Goal: Task Accomplishment & Management: Manage account settings

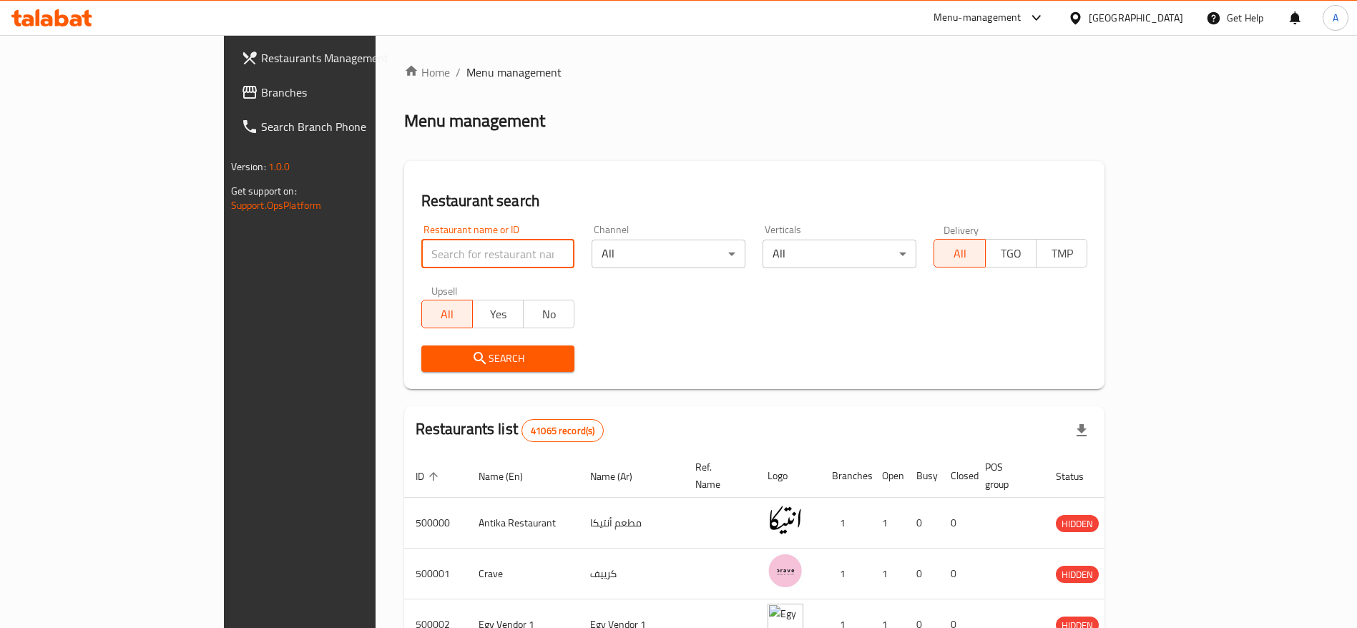
click at [421, 261] on input "search" at bounding box center [498, 254] width 154 height 29
paste input "dghs@evolukid.com"
click at [421, 252] on input "dghs@evolukid.com" at bounding box center [498, 254] width 154 height 29
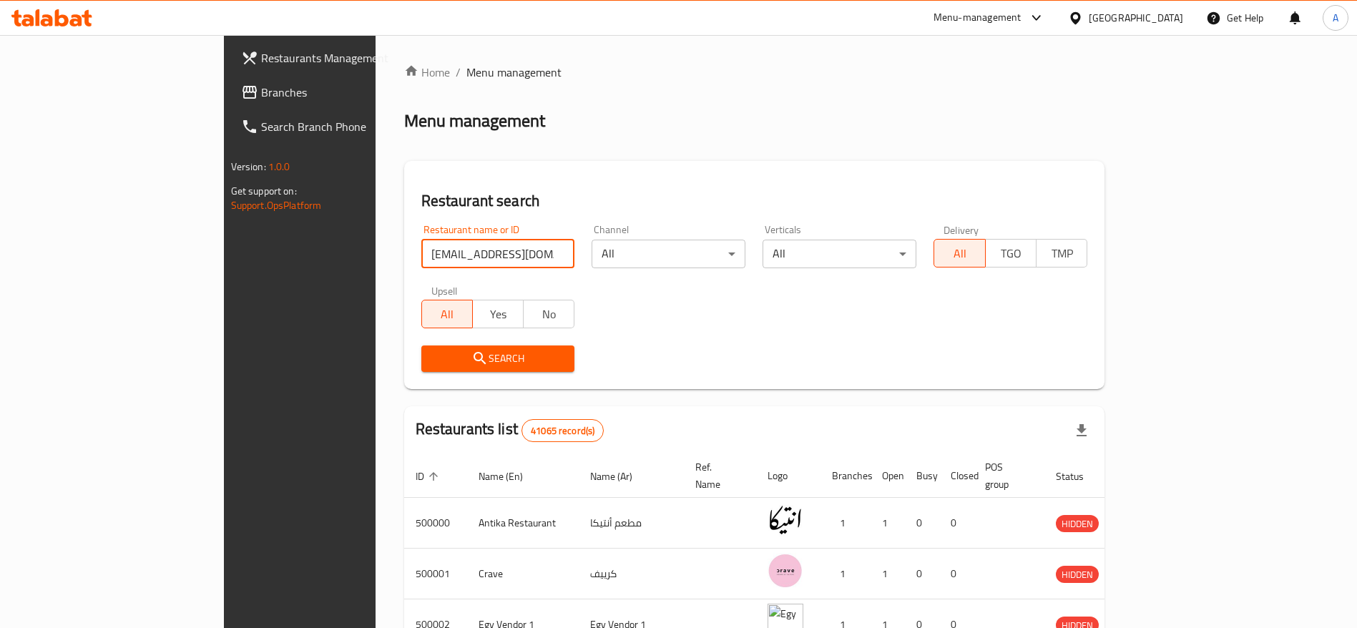
paste input "701989"
type input "701989"
click button "Search" at bounding box center [498, 359] width 154 height 26
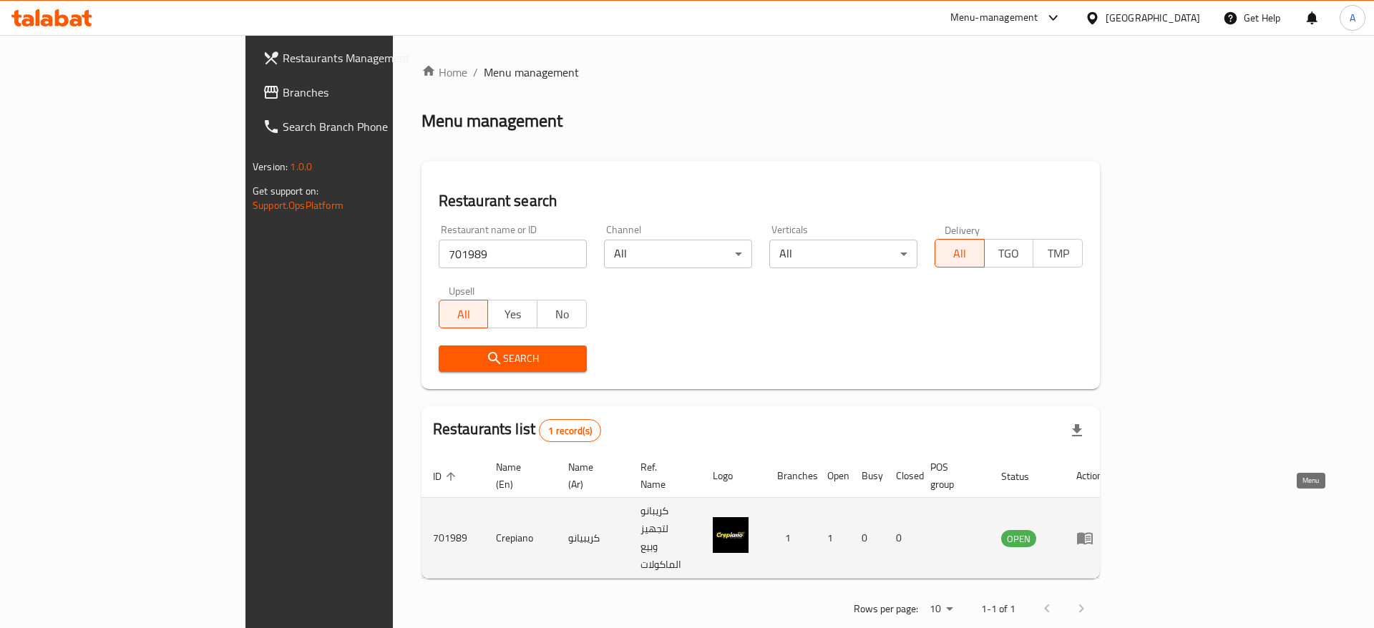
click at [1092, 533] on icon "enhanced table" at bounding box center [1085, 539] width 16 height 12
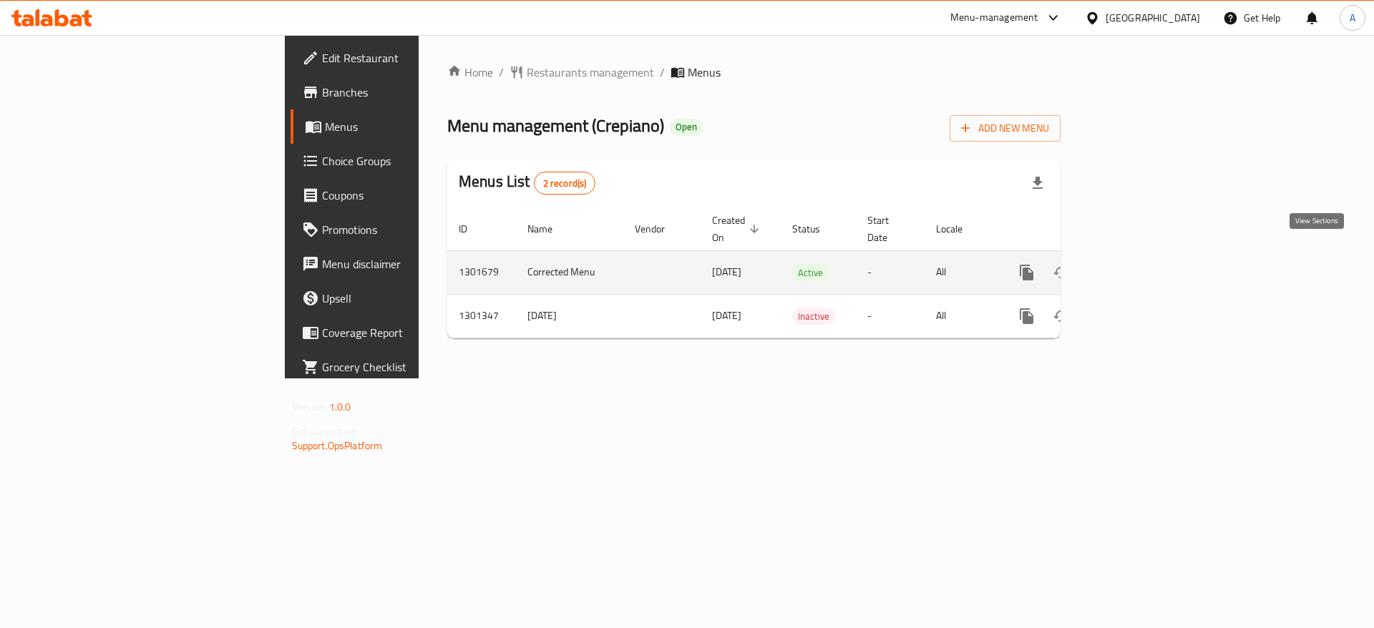
click at [1147, 263] on link "enhanced table" at bounding box center [1129, 272] width 34 height 34
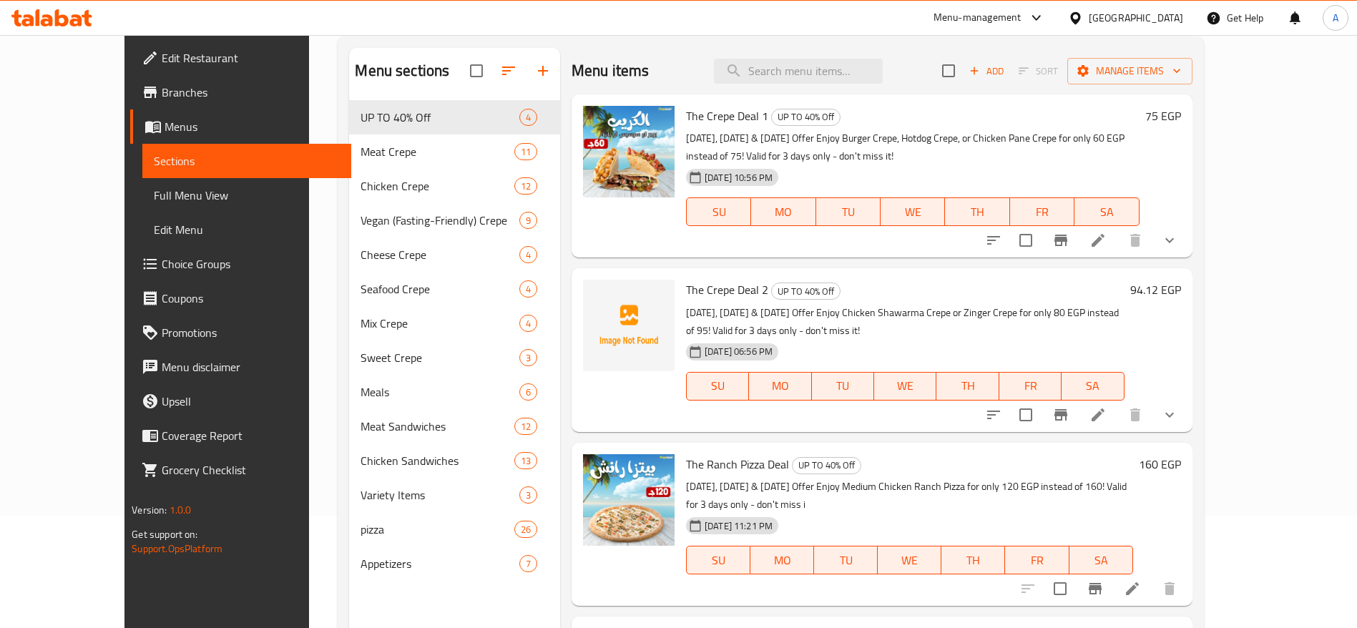
scroll to position [120, 0]
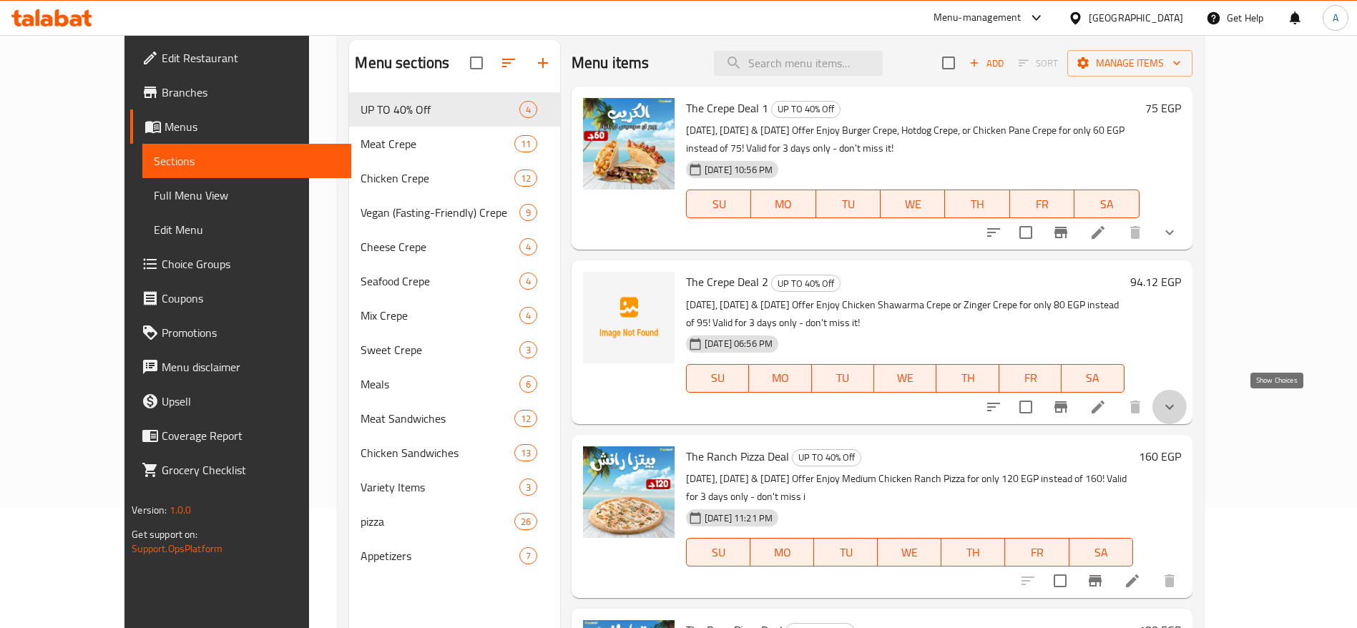
click at [1178, 408] on icon "show more" at bounding box center [1169, 406] width 17 height 17
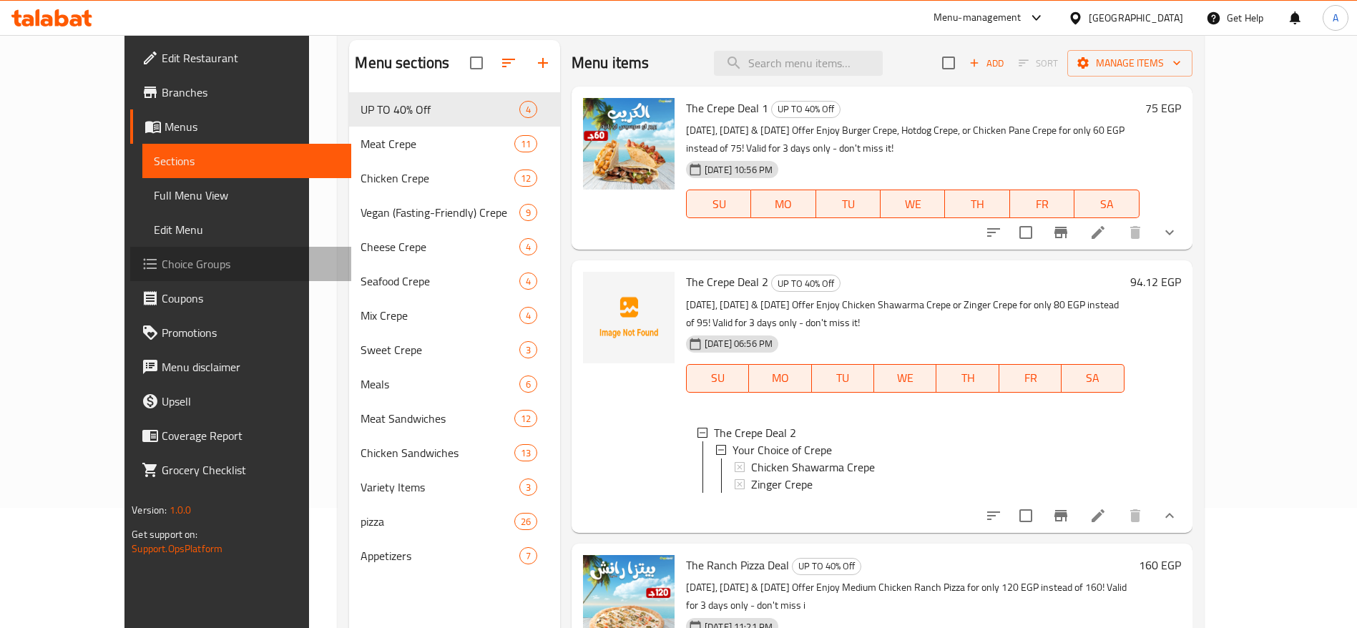
click at [162, 259] on span "Choice Groups" at bounding box center [251, 263] width 178 height 17
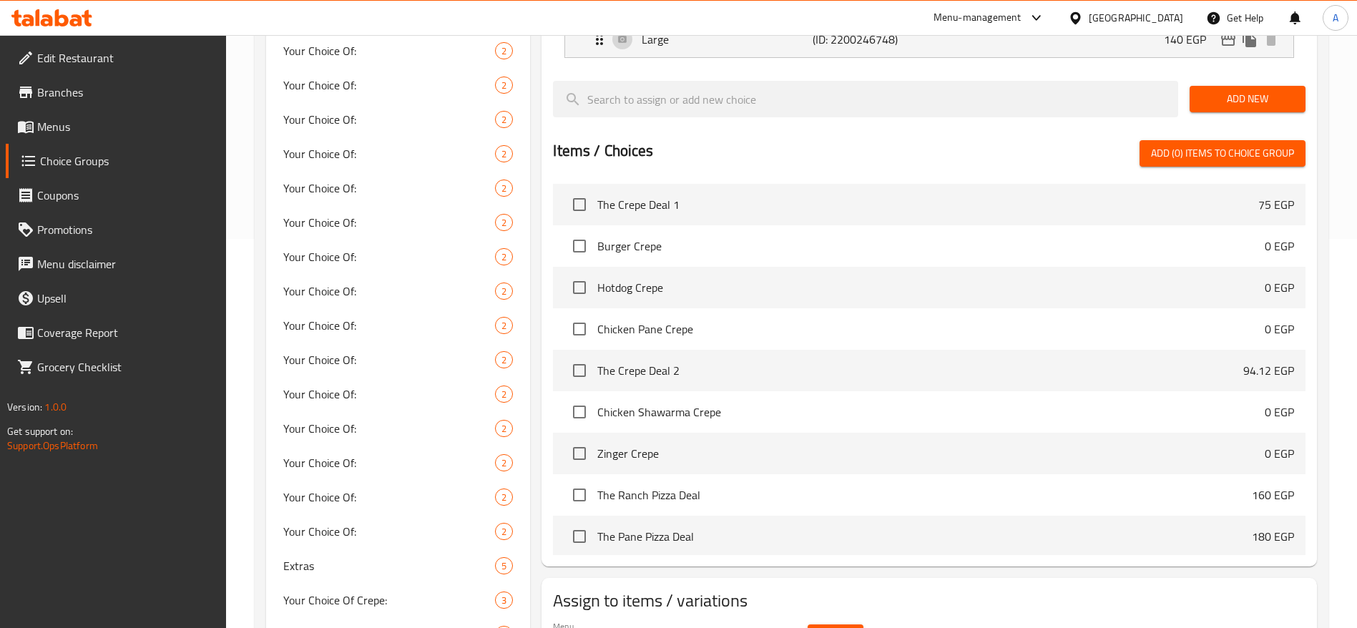
scroll to position [459, 0]
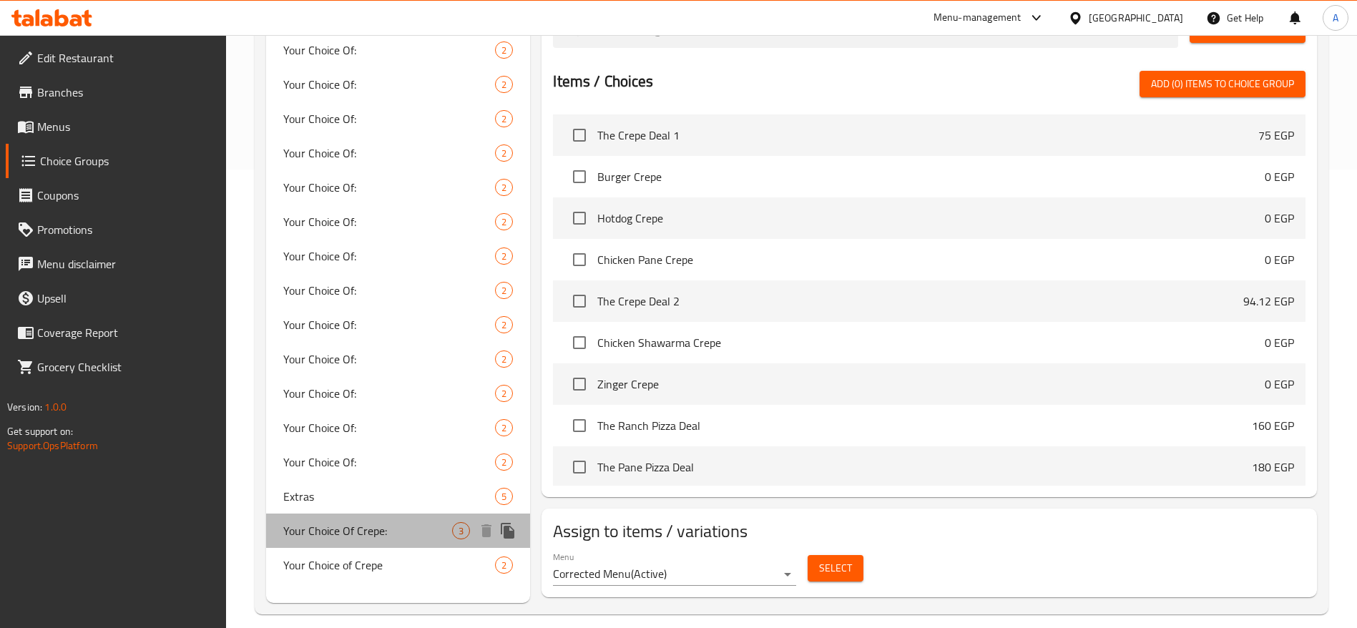
click at [373, 524] on span "Your Choice Of Crepe:" at bounding box center [367, 530] width 169 height 17
type input "Your Choice Of Crepe:"
type input "اختيارك من نوع الكريب:"
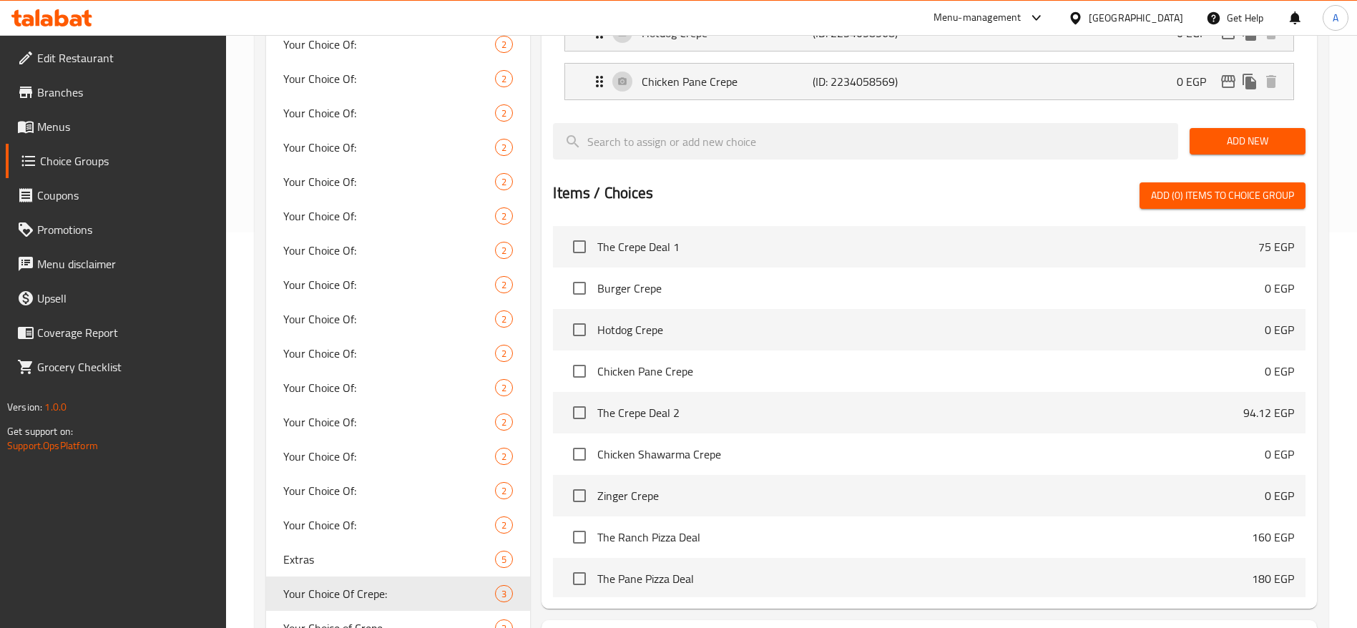
scroll to position [482, 0]
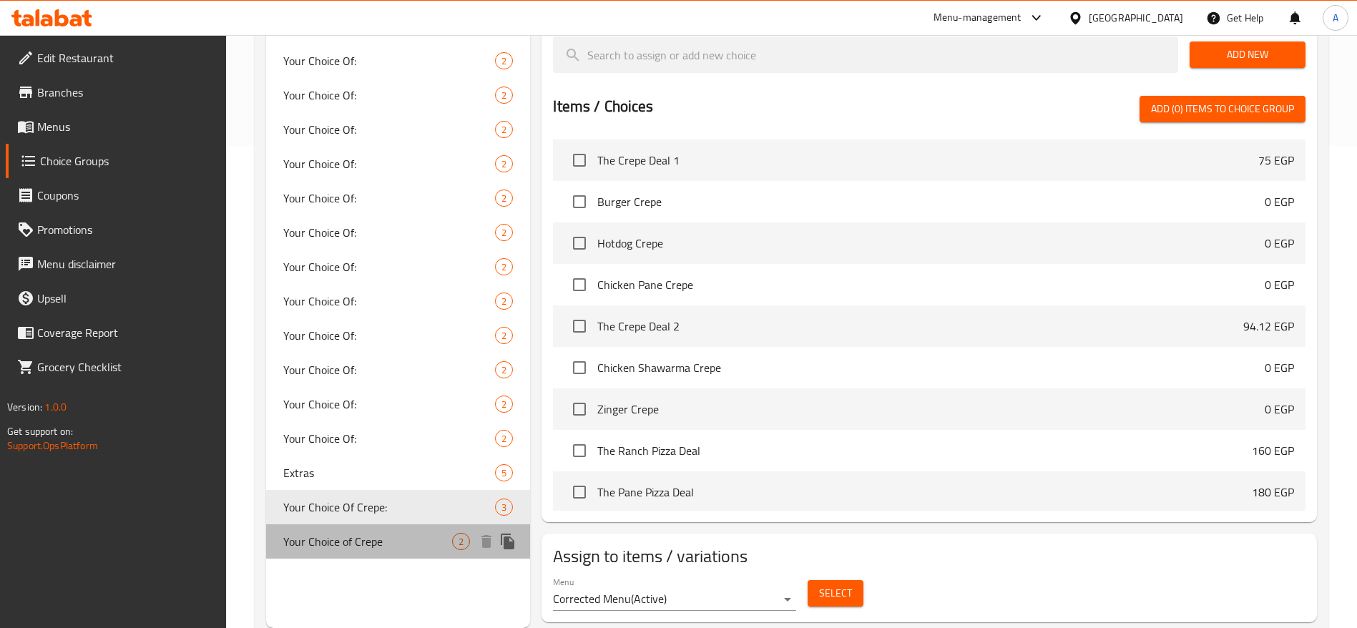
click at [376, 539] on span "Your Choice of Crepe" at bounding box center [367, 541] width 169 height 17
type input "Your Choice of Crepe"
type input "اختيارك من نوع الكريب"
type input "0"
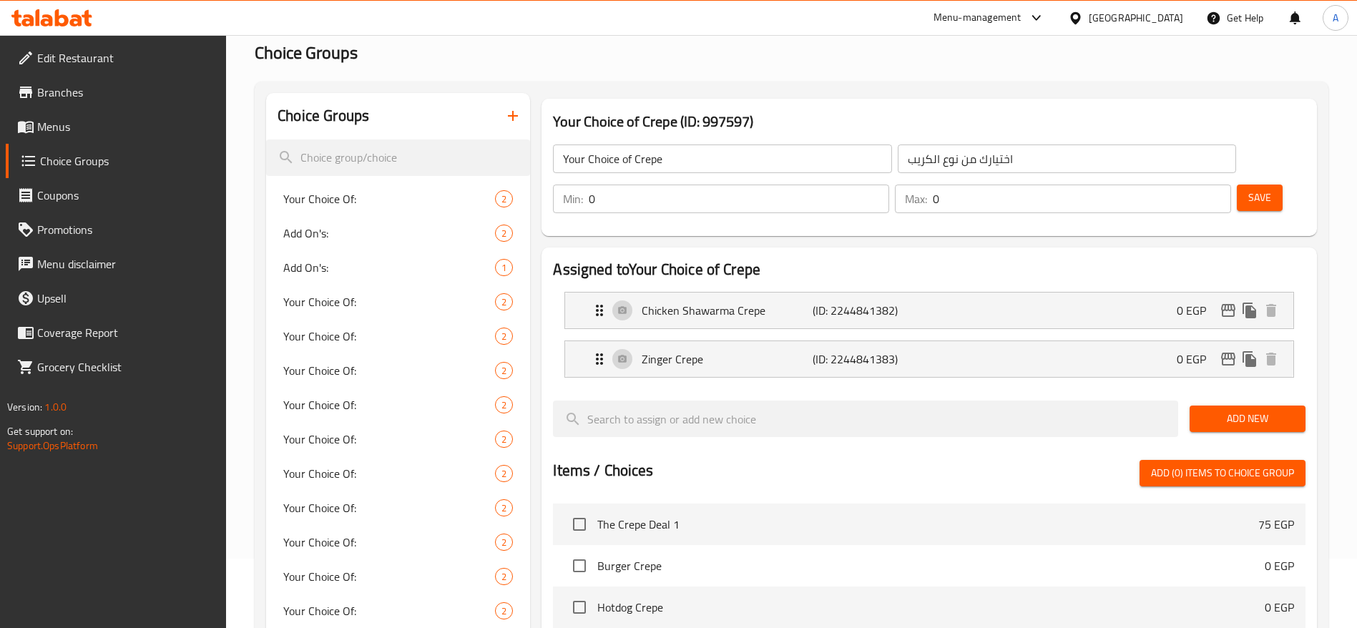
scroll to position [23, 0]
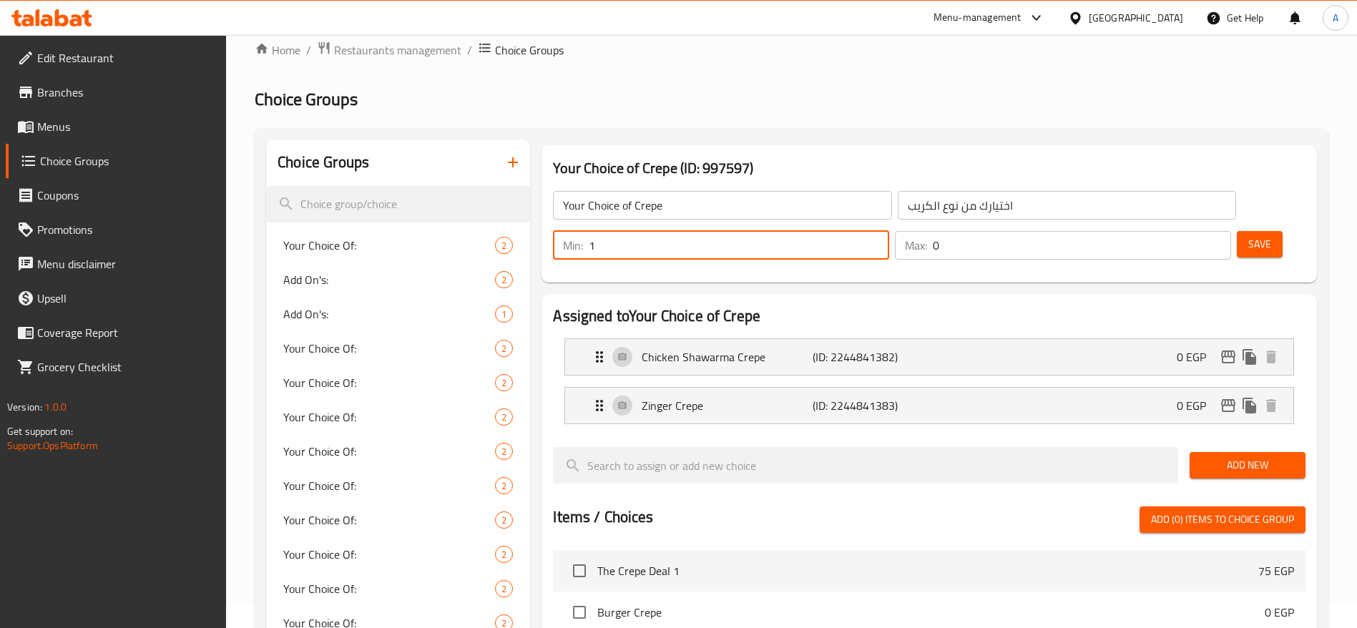
type input "1"
click at [889, 231] on input "1" at bounding box center [739, 245] width 300 height 29
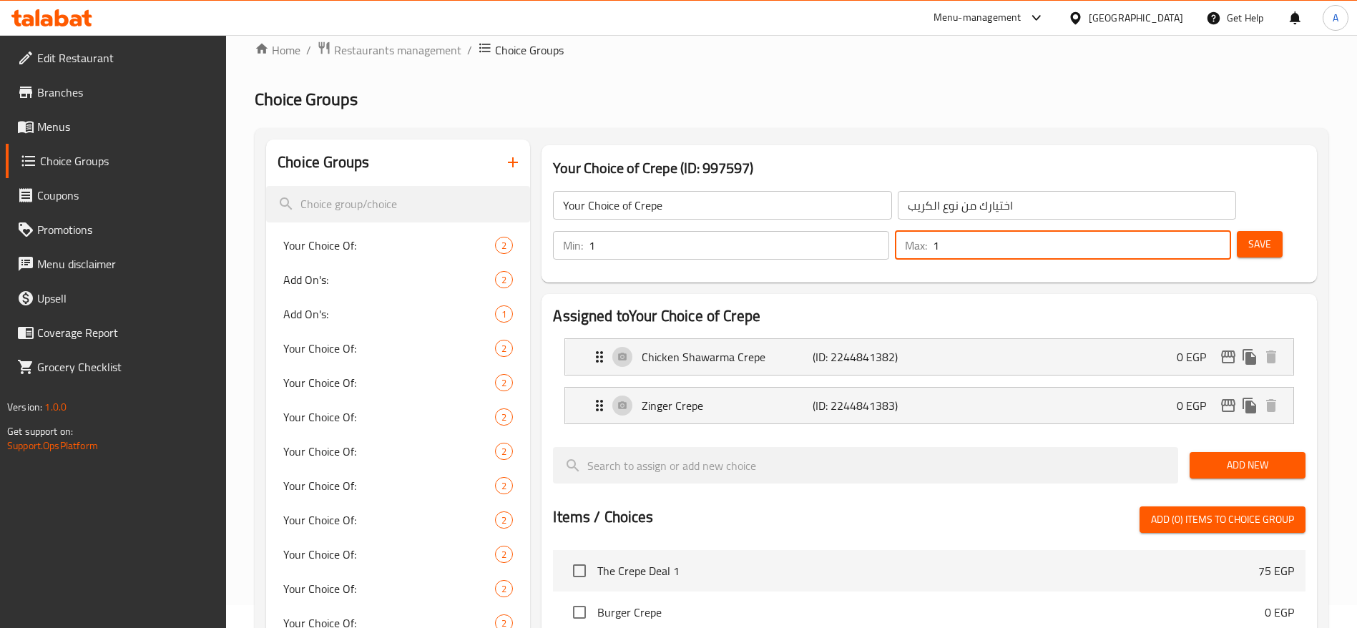
type input "1"
click at [1191, 231] on input "1" at bounding box center [1082, 245] width 298 height 29
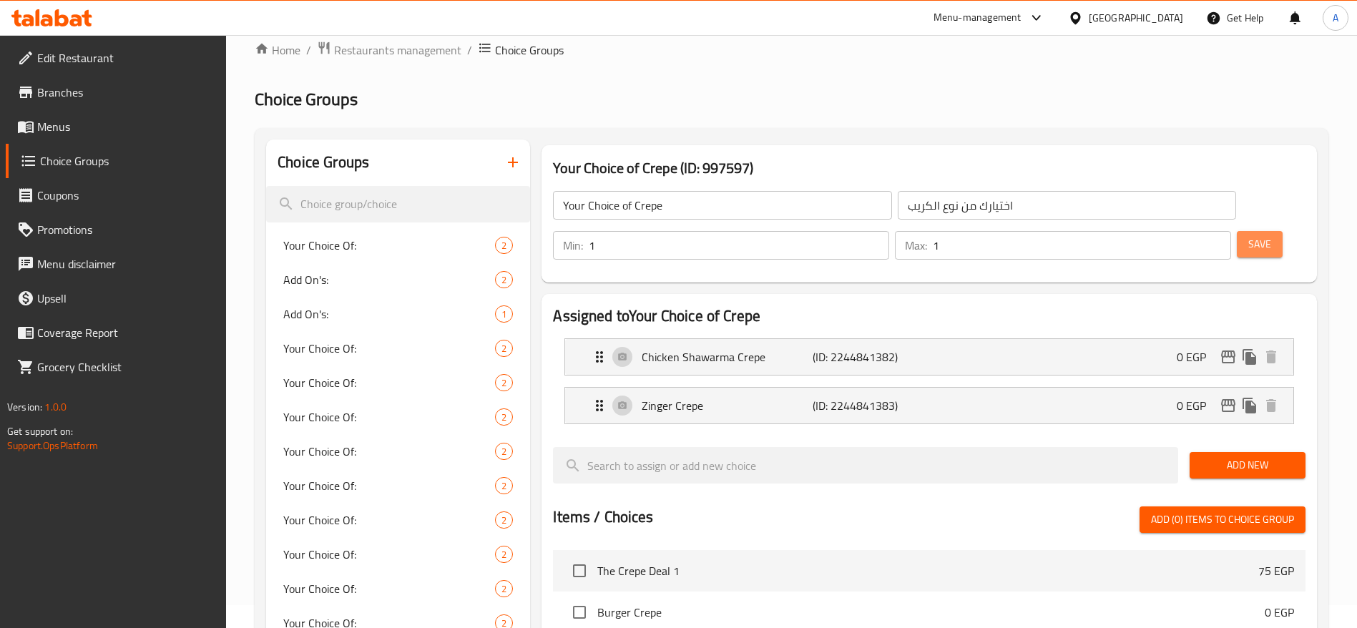
click at [1248, 235] on span "Save" at bounding box center [1259, 244] width 23 height 18
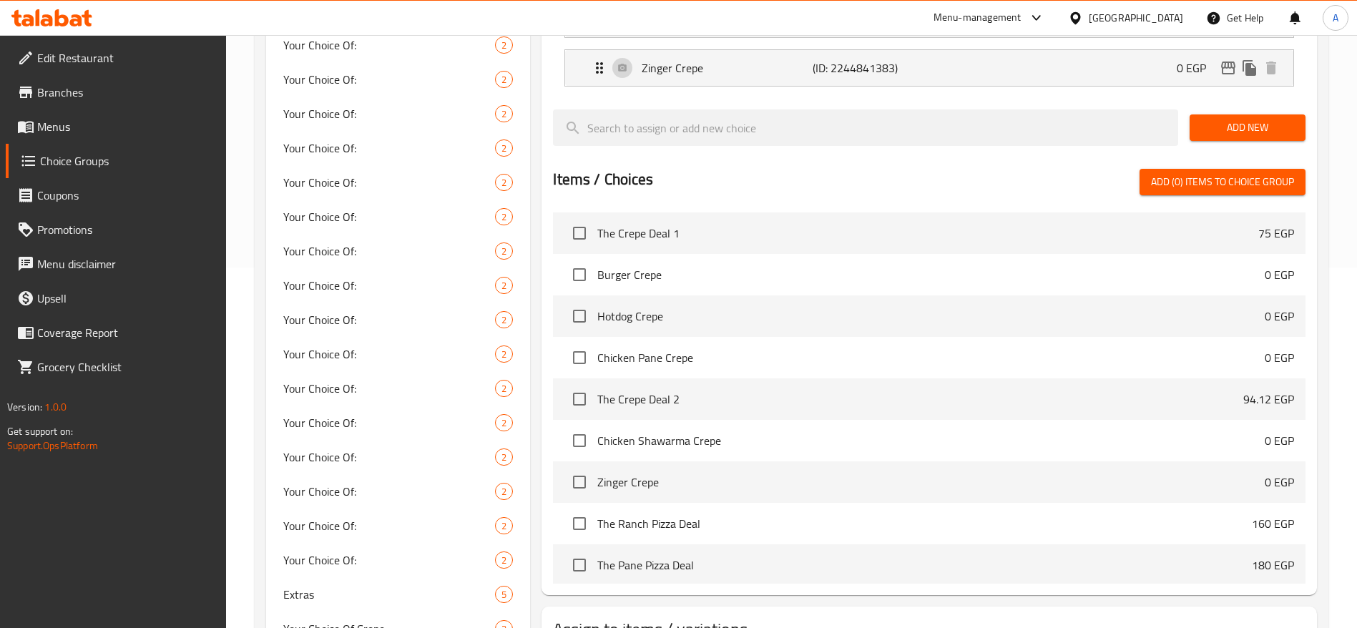
scroll to position [459, 0]
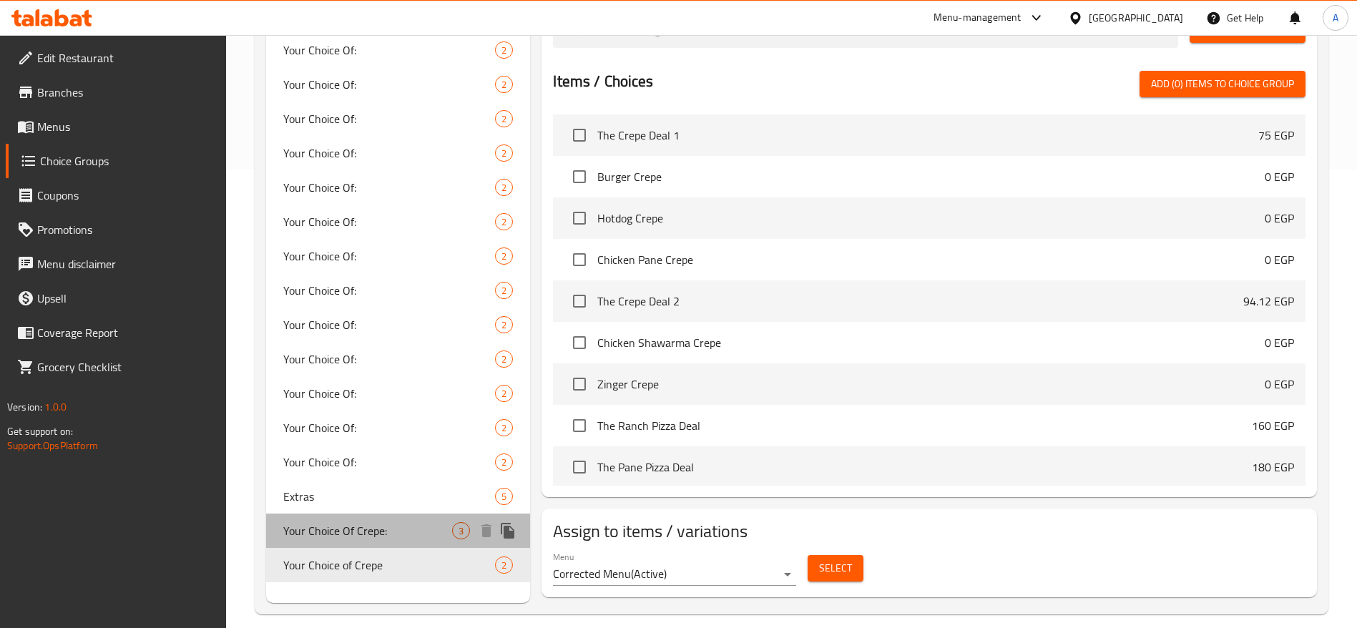
click at [418, 522] on span "Your Choice Of Crepe:" at bounding box center [367, 530] width 169 height 17
type input "Your Choice Of Crepe:"
type input "اختيارك من نوع الكريب:"
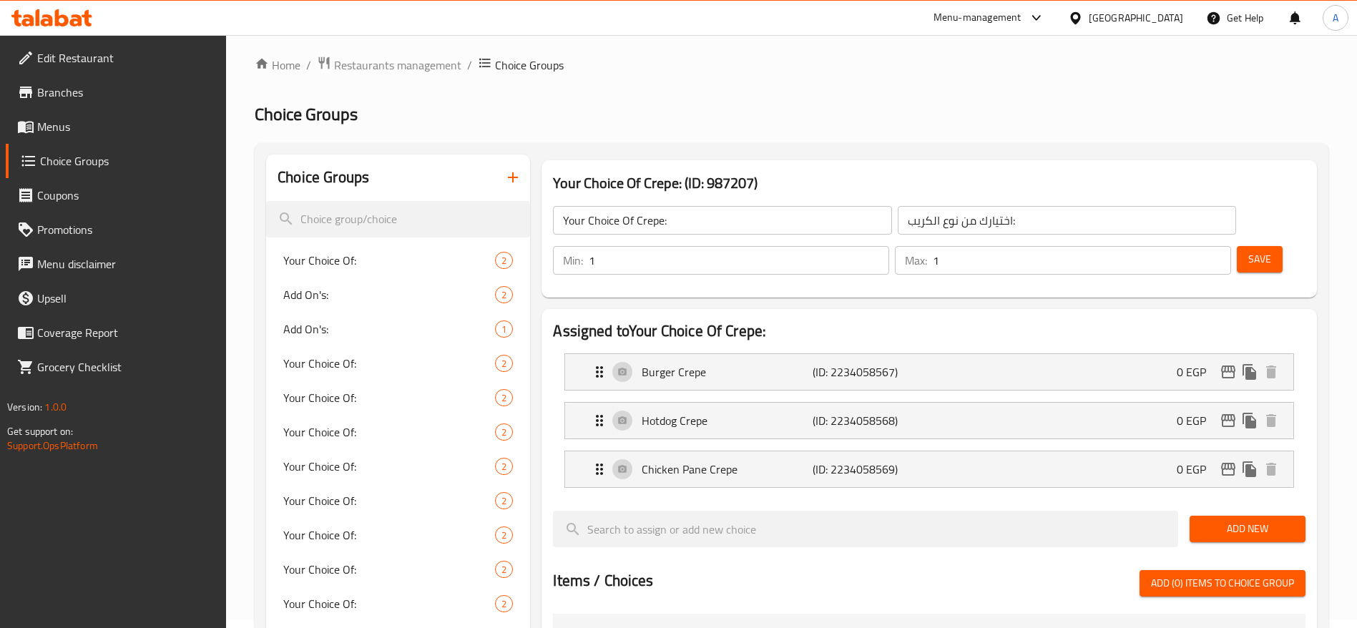
scroll to position [0, 0]
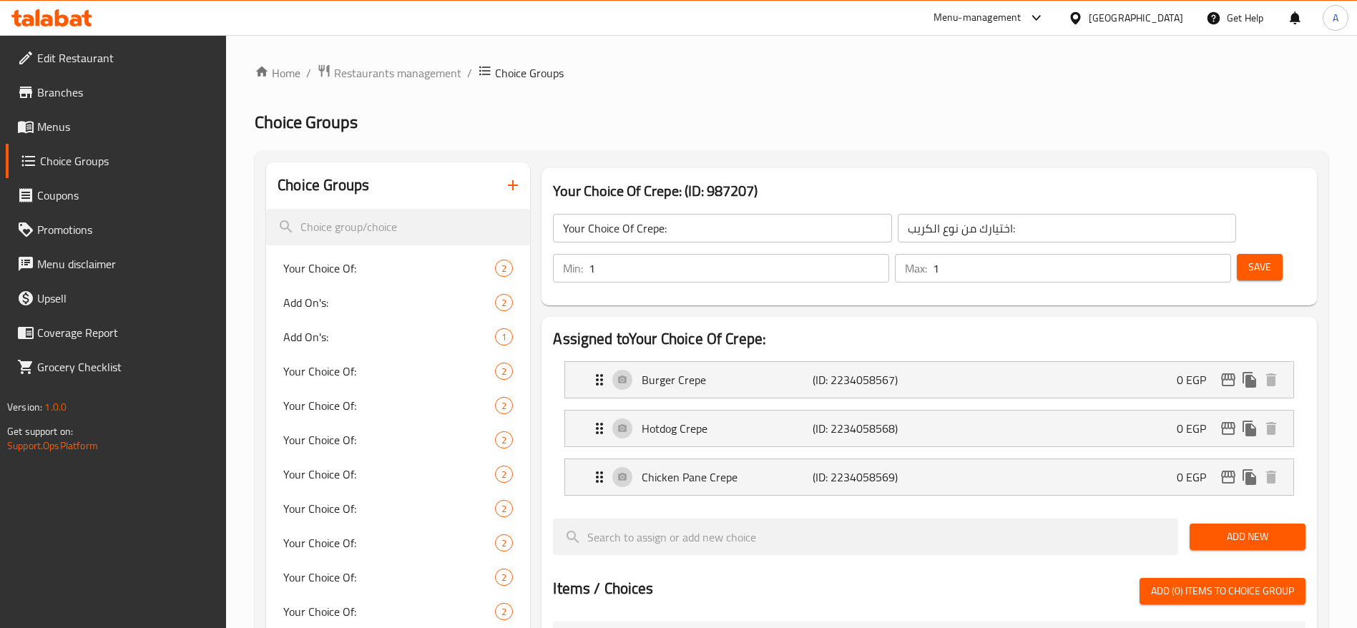
click at [67, 21] on icon at bounding box center [62, 17] width 14 height 17
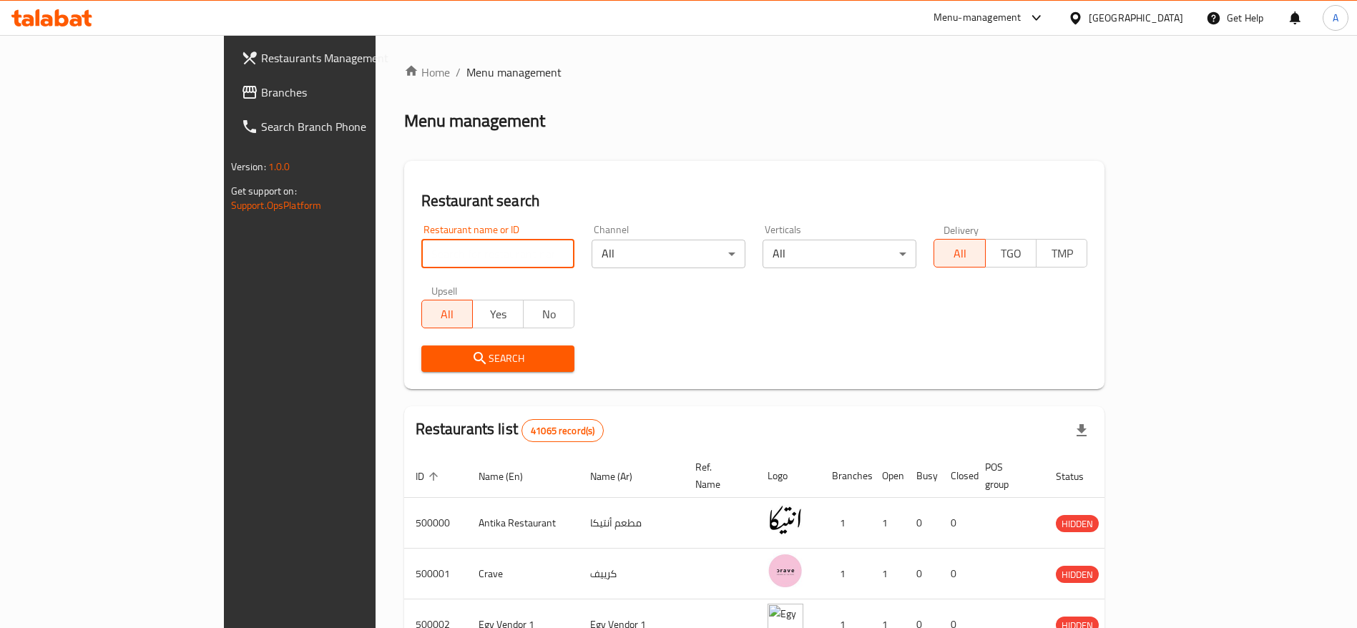
drag, startPoint x: 0, startPoint y: 0, endPoint x: 387, endPoint y: 252, distance: 461.7
click at [421, 252] on input "search" at bounding box center [498, 254] width 154 height 29
paste input "702281"
type input "702281"
click button "Search" at bounding box center [498, 359] width 154 height 26
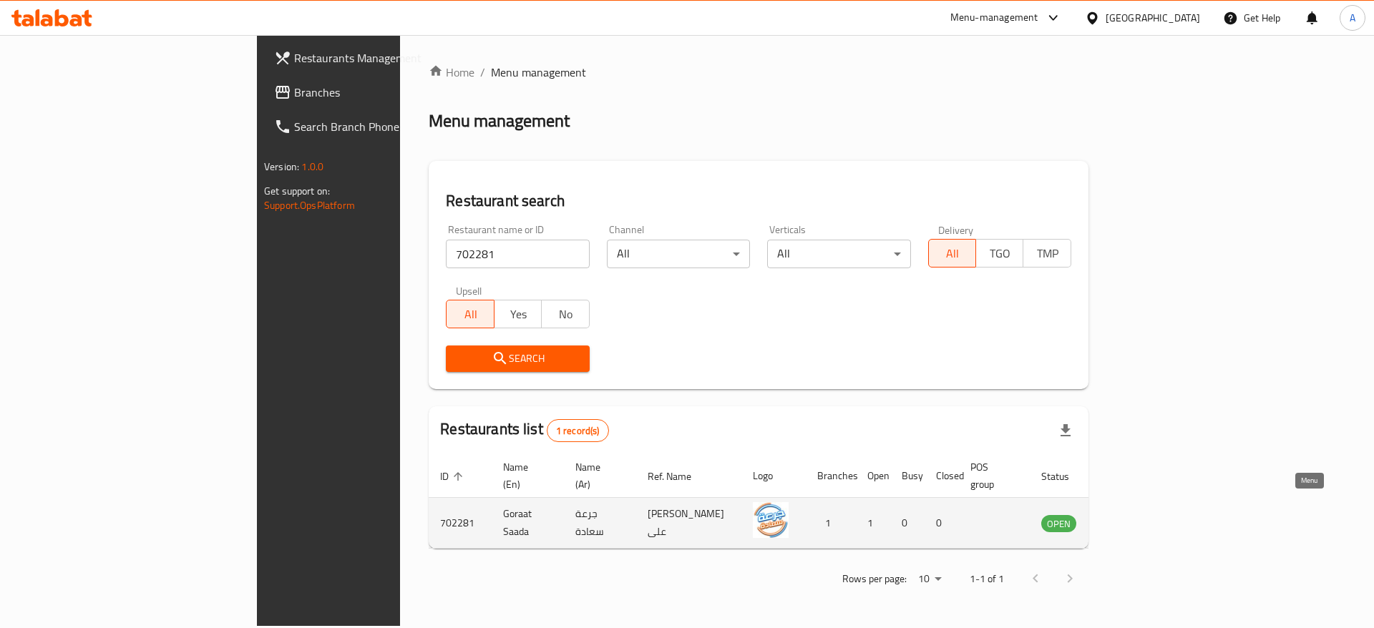
click at [1132, 518] on icon "enhanced table" at bounding box center [1125, 524] width 16 height 12
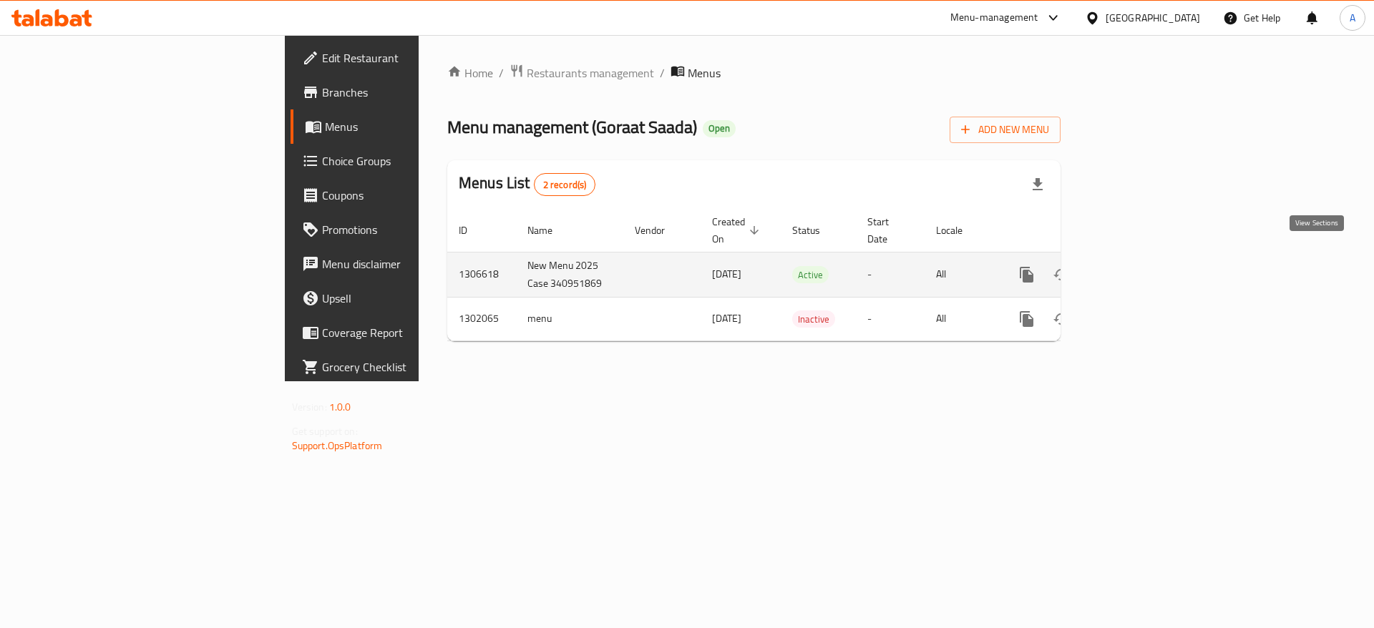
click at [1136, 268] on icon "enhanced table" at bounding box center [1129, 274] width 13 height 13
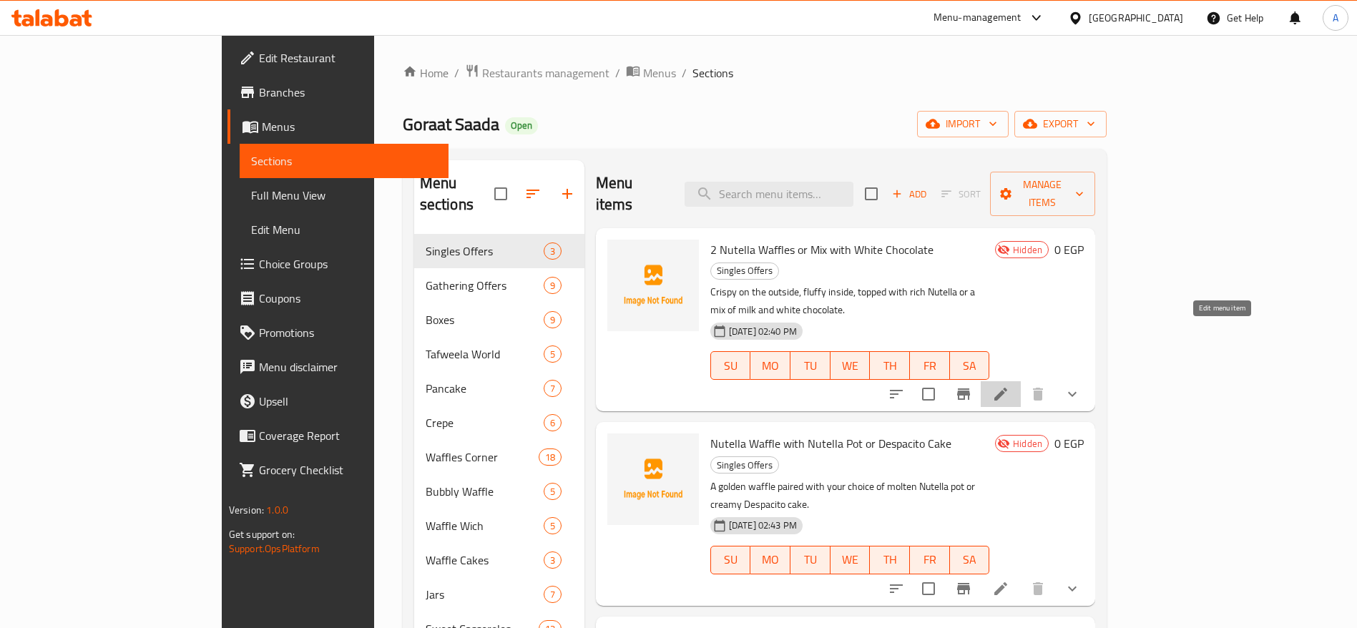
click at [1009, 386] on icon at bounding box center [1000, 394] width 17 height 17
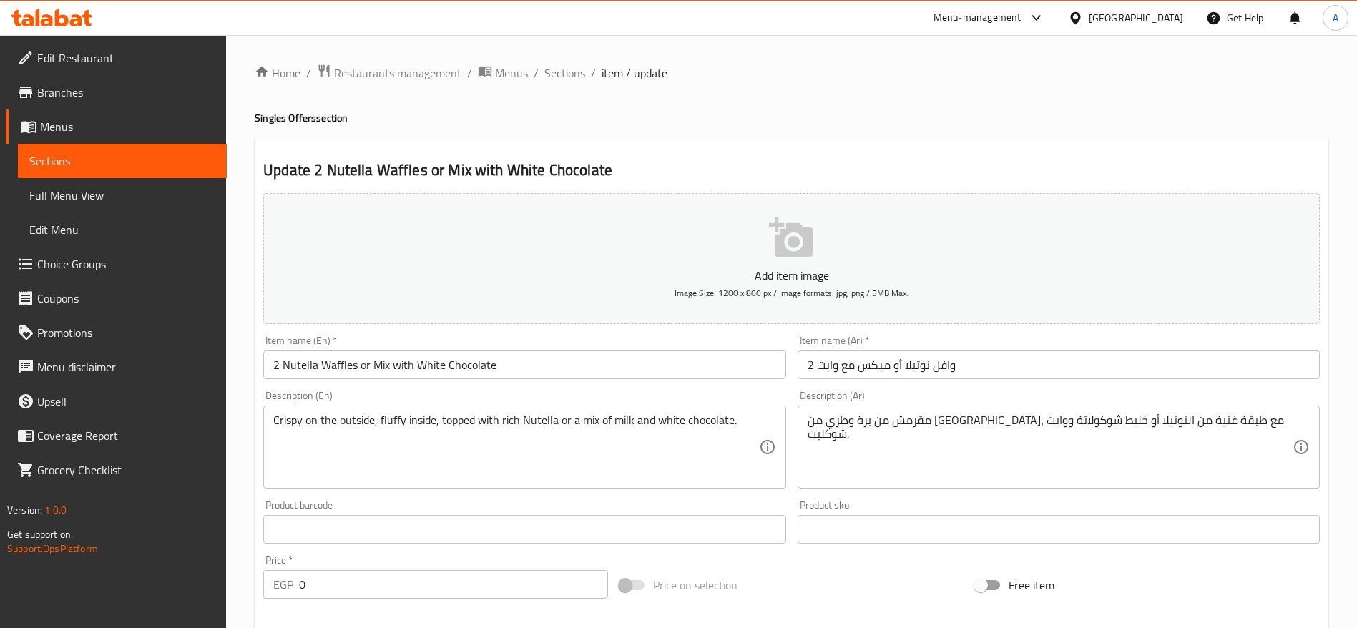
click at [394, 583] on input "0" at bounding box center [453, 584] width 309 height 29
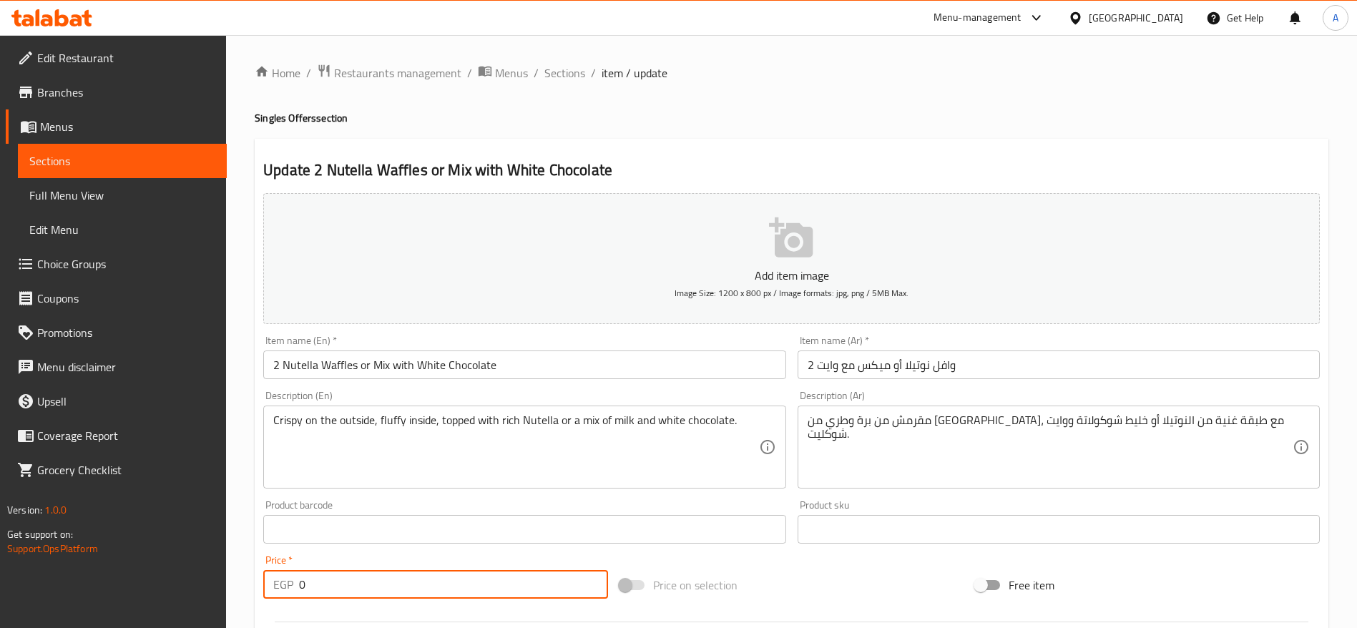
click at [394, 583] on input "0" at bounding box center [453, 584] width 309 height 29
paste input "111.7647058823529"
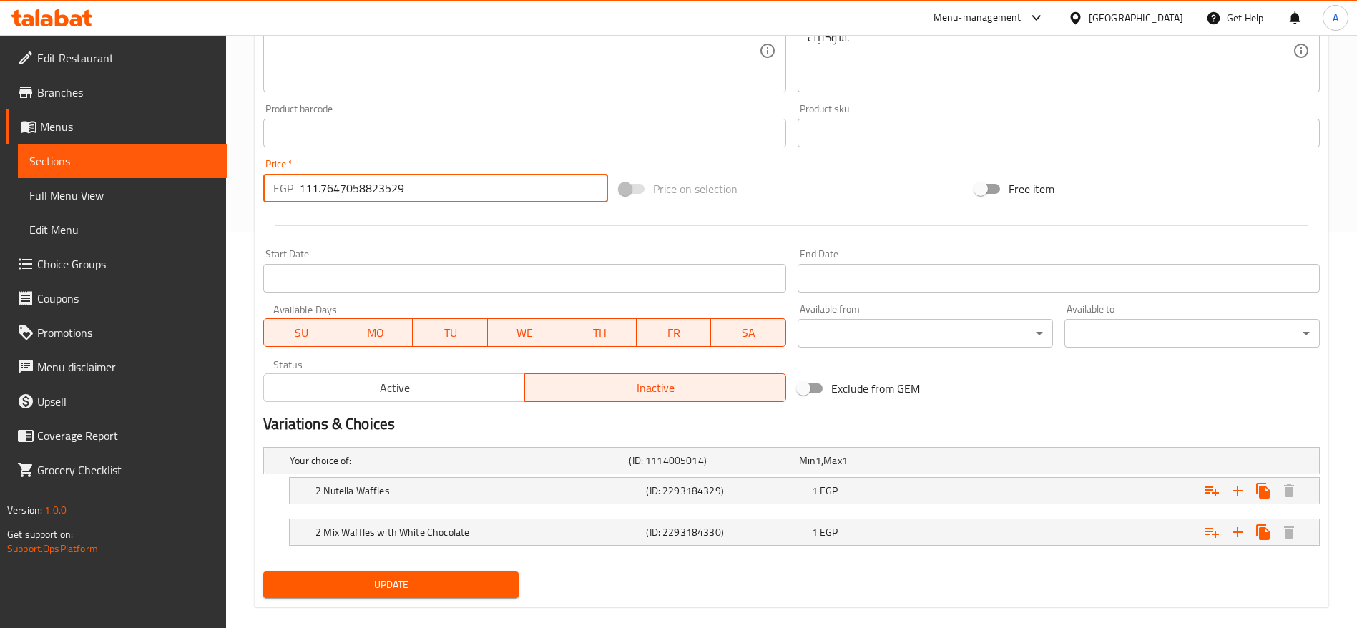
scroll to position [399, 0]
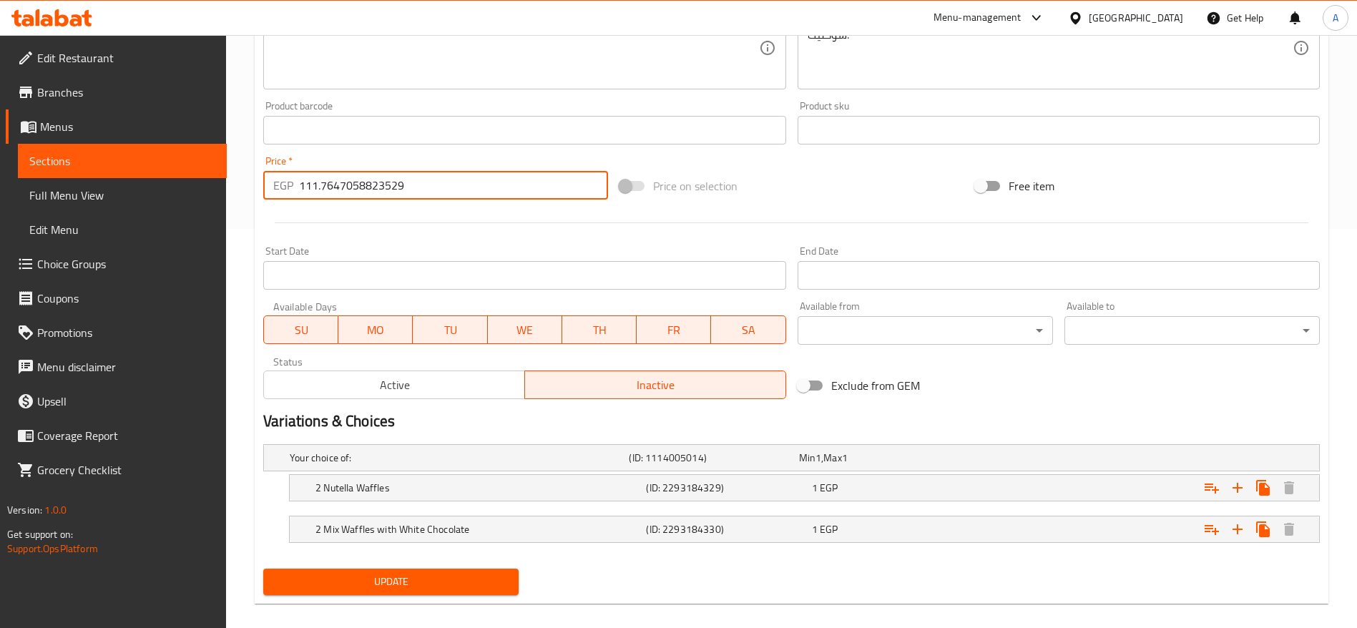
click at [403, 383] on span "Active" at bounding box center [395, 385] width 250 height 21
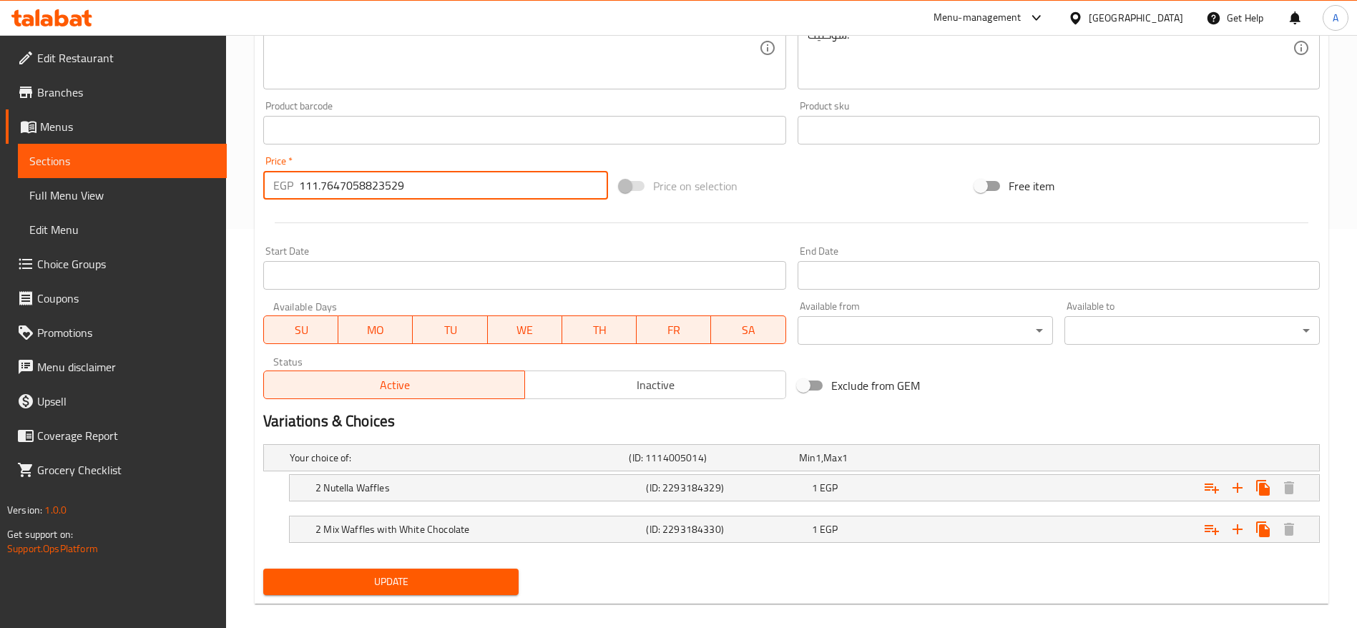
click at [501, 181] on input "111.7647058823529" at bounding box center [453, 185] width 309 height 29
type input "0"
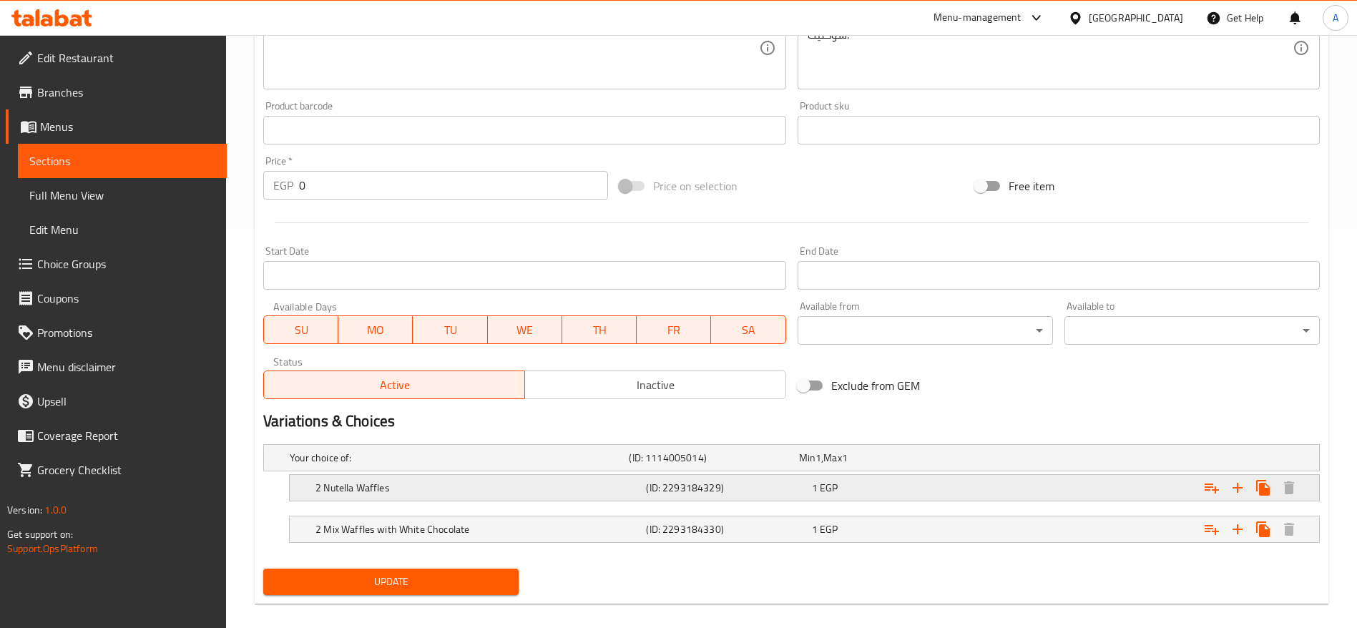
click at [637, 486] on h5 "2 Nutella Waffles" at bounding box center [477, 488] width 325 height 14
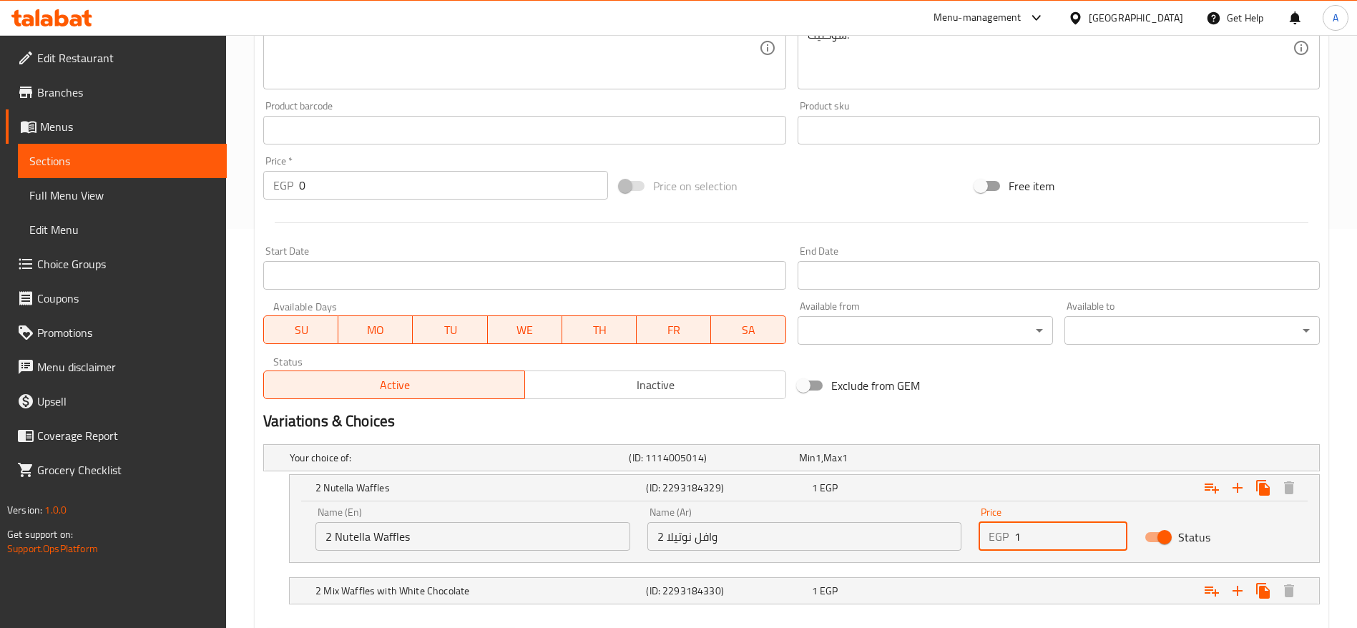
click at [1056, 534] on input "1" at bounding box center [1070, 536] width 113 height 29
paste input "11.7647058823529"
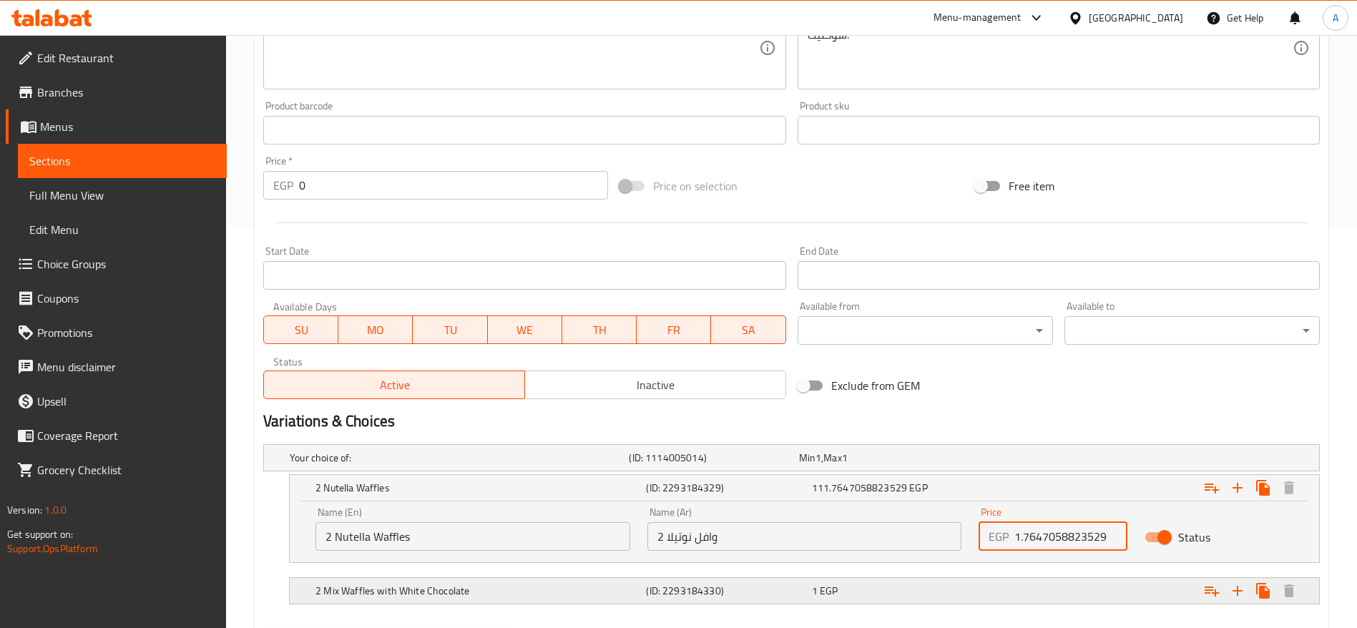
type input "111.7647058823529"
click at [969, 579] on div "2 Mix Waffles with White Chocolate (ID: 2293184330) 1 EGP" at bounding box center [809, 590] width 992 height 31
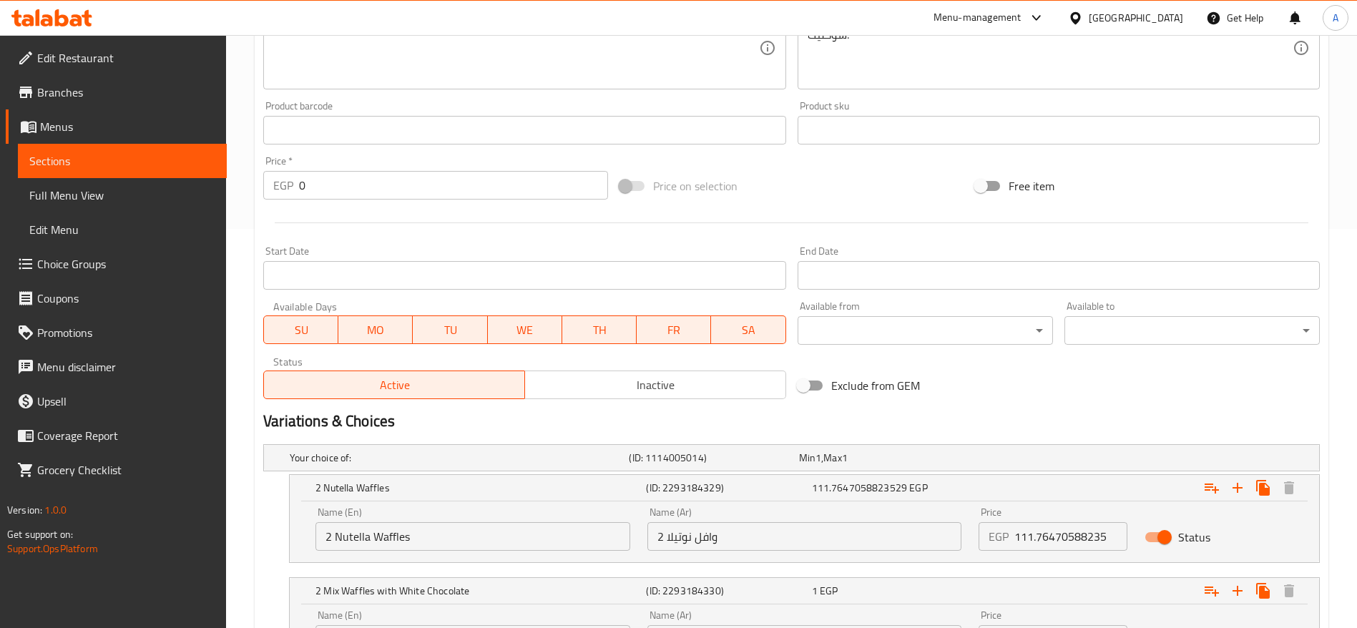
scroll to position [538, 0]
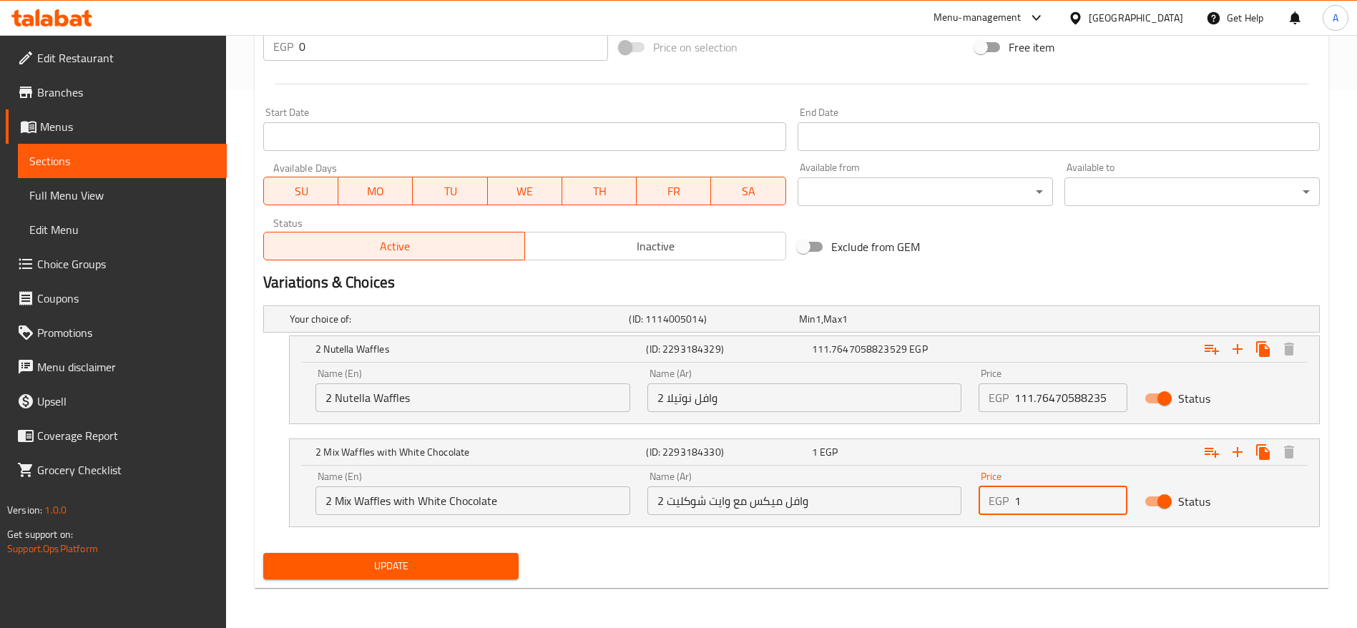
click at [1057, 491] on input "1" at bounding box center [1070, 500] width 113 height 29
paste input "11.7647058823529"
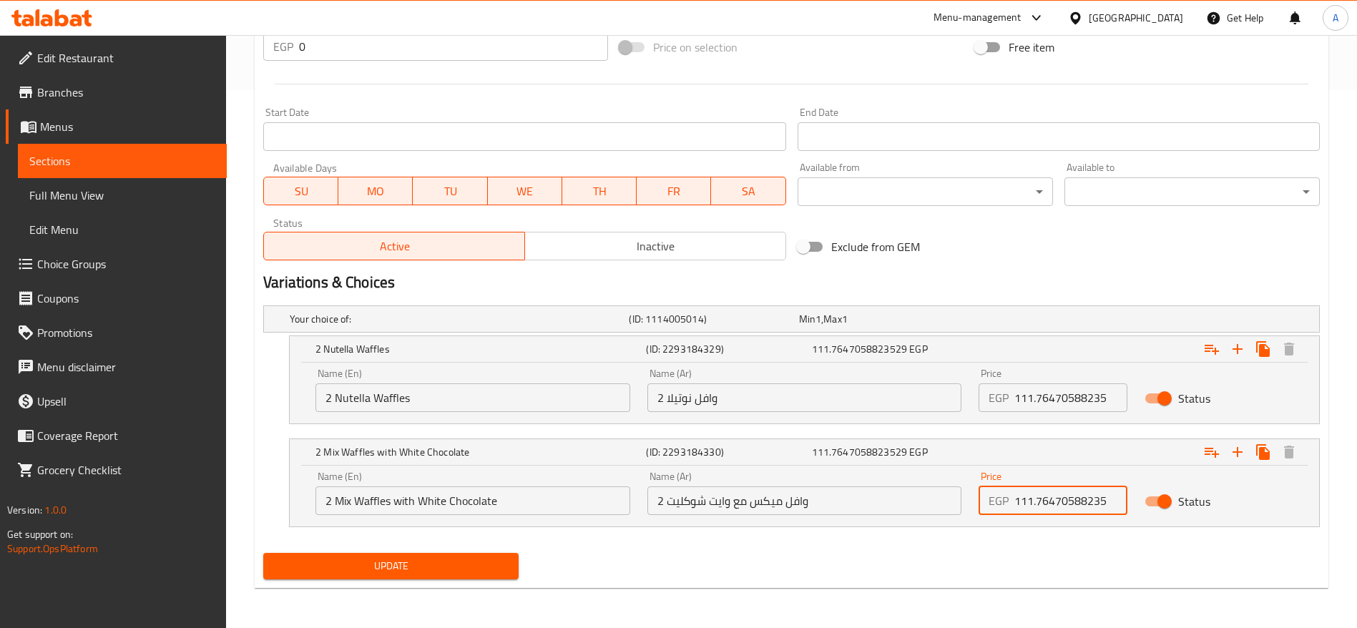
type input "111.7647058823529"
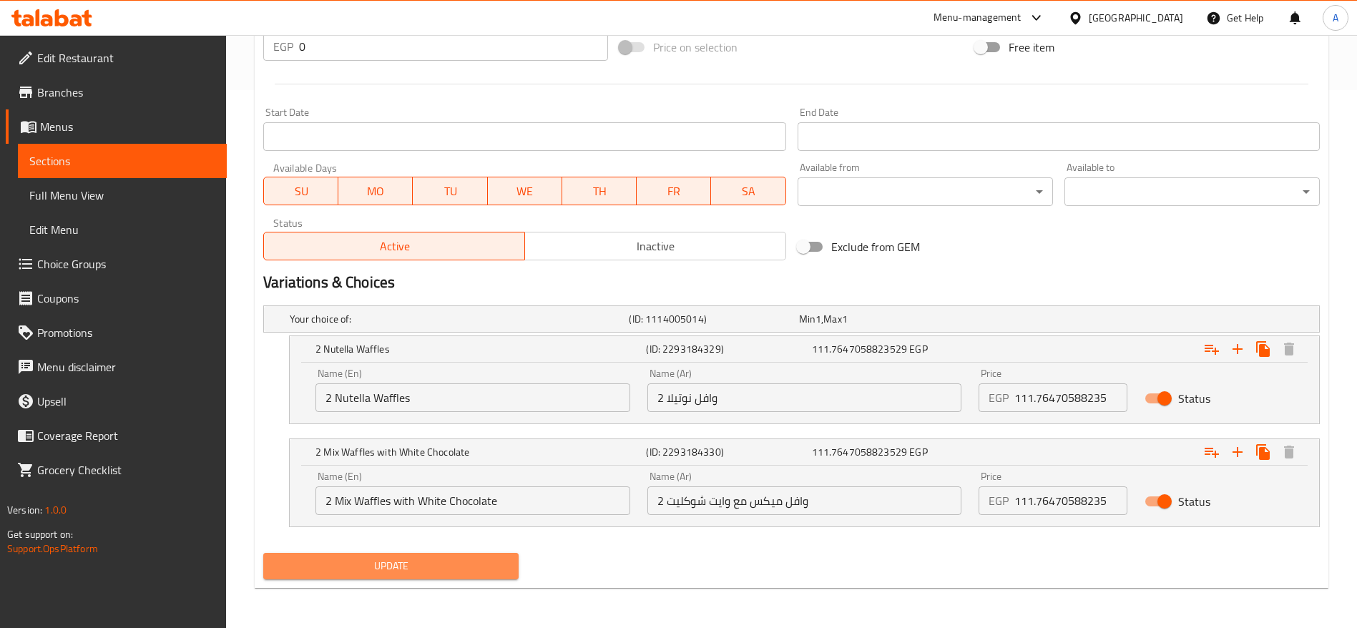
click at [456, 563] on span "Update" at bounding box center [391, 566] width 233 height 18
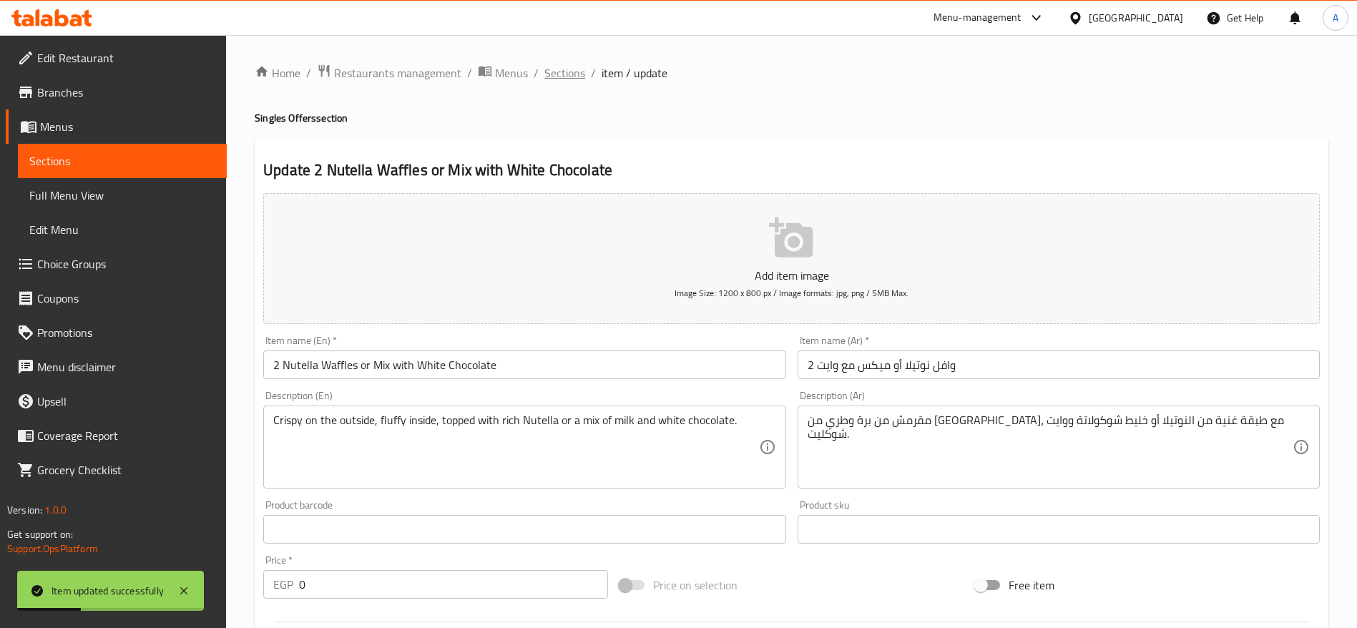
click at [578, 74] on span "Sections" at bounding box center [564, 72] width 41 height 17
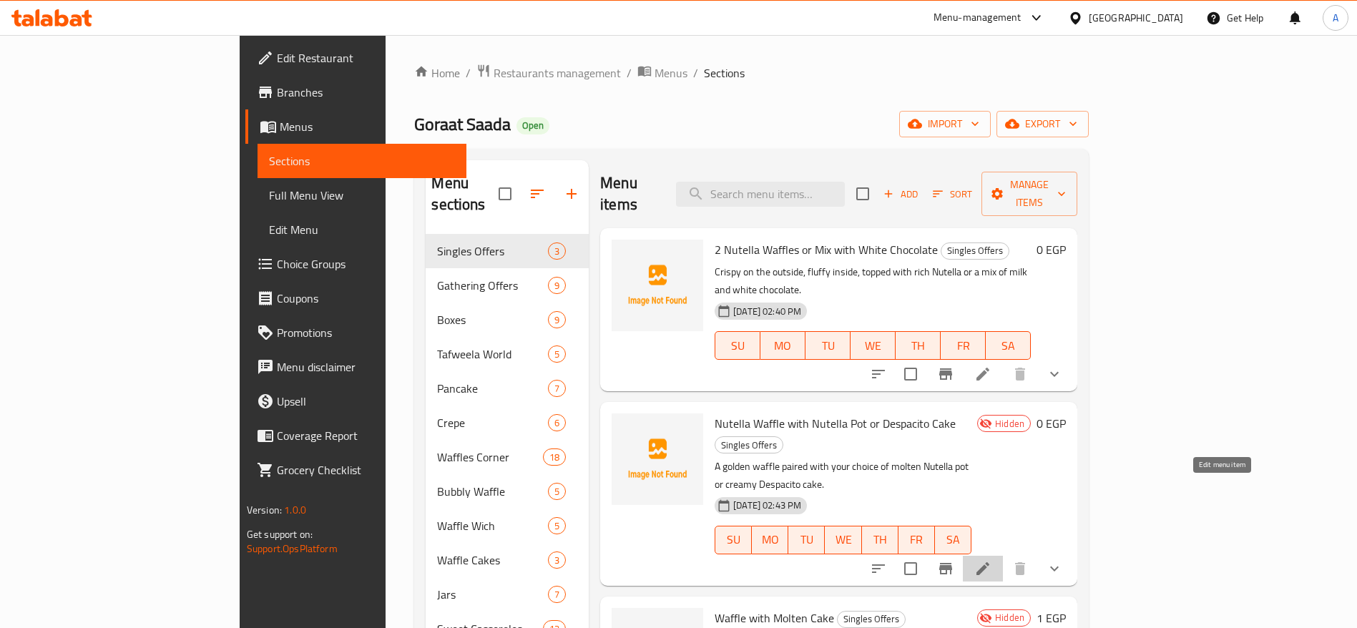
click at [992, 560] on icon at bounding box center [982, 568] width 17 height 17
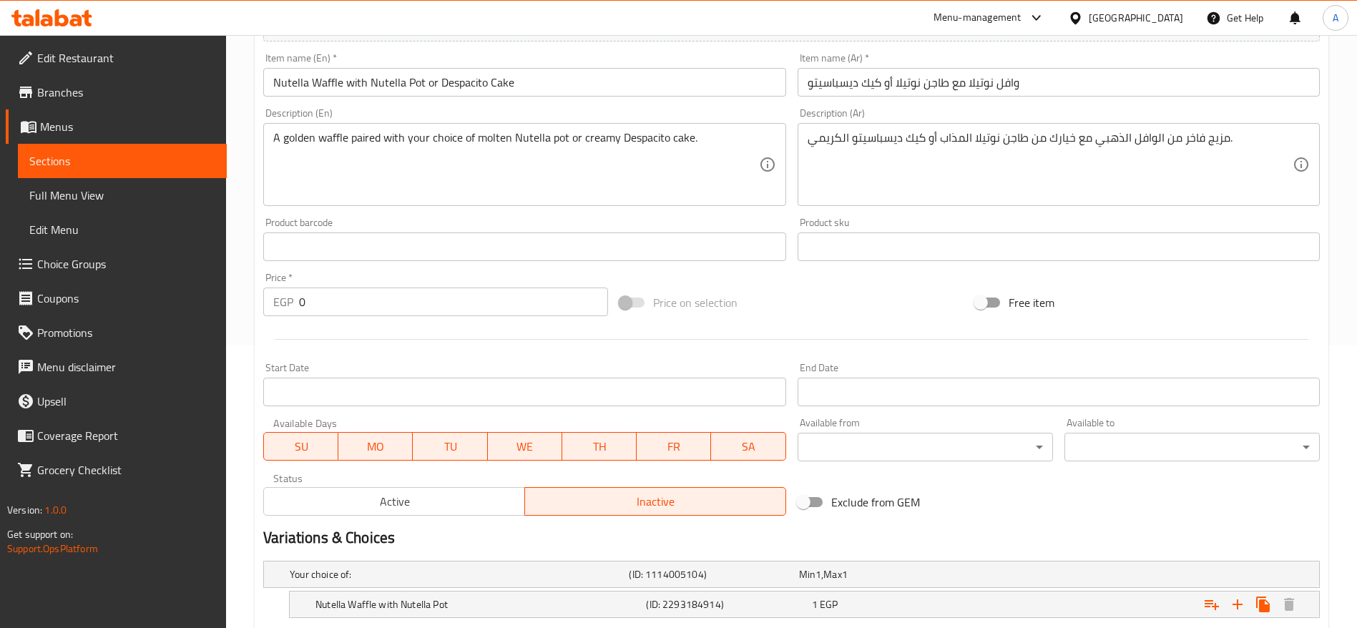
scroll to position [415, 0]
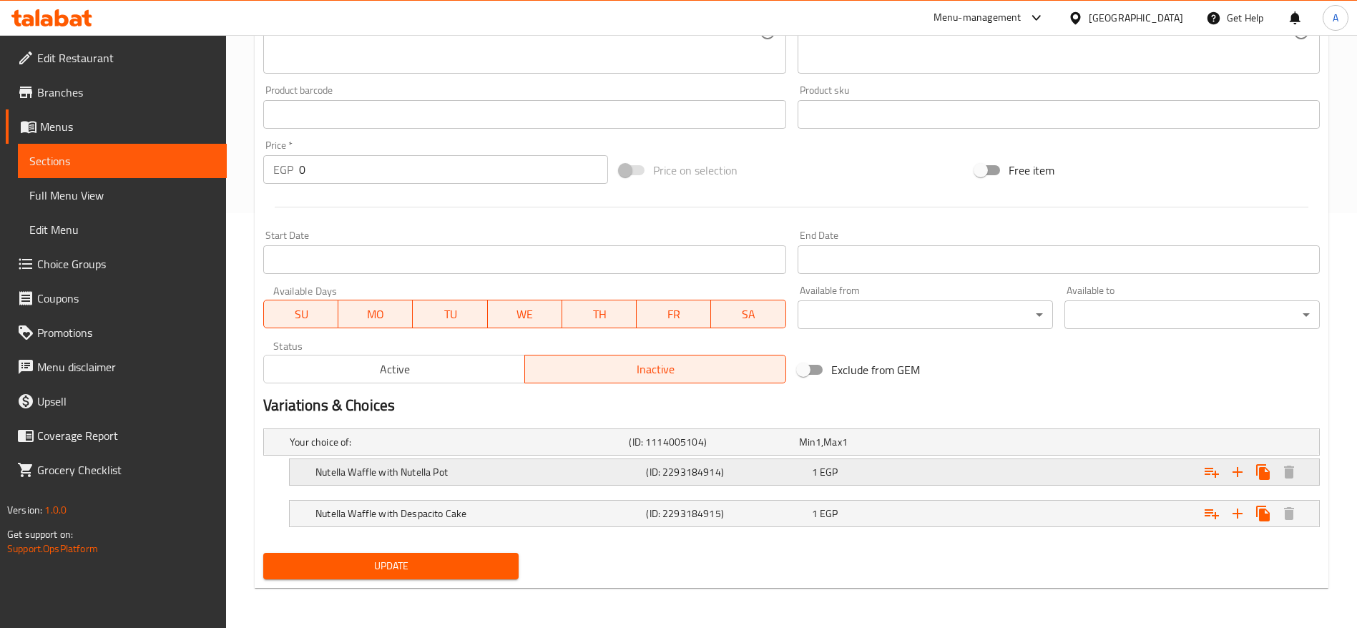
click at [971, 478] on div "1 EGP" at bounding box center [892, 472] width 160 height 14
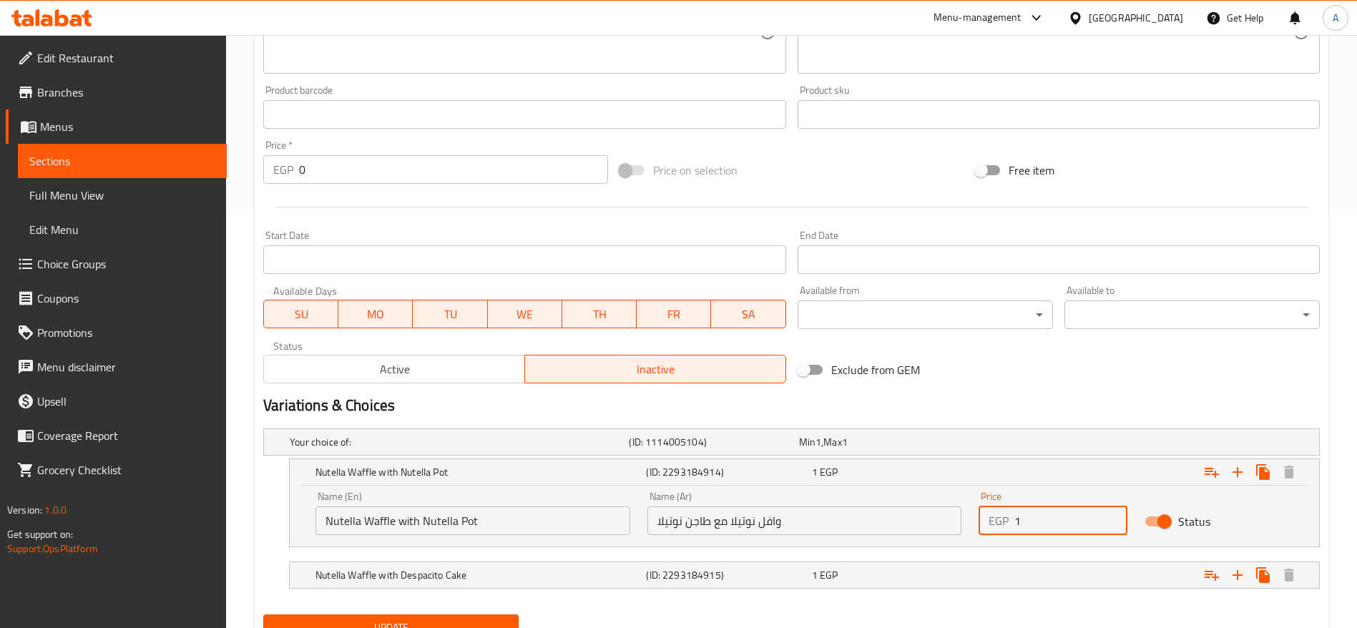
click at [1070, 526] on input "1" at bounding box center [1070, 520] width 113 height 29
paste input "17.6470588235294"
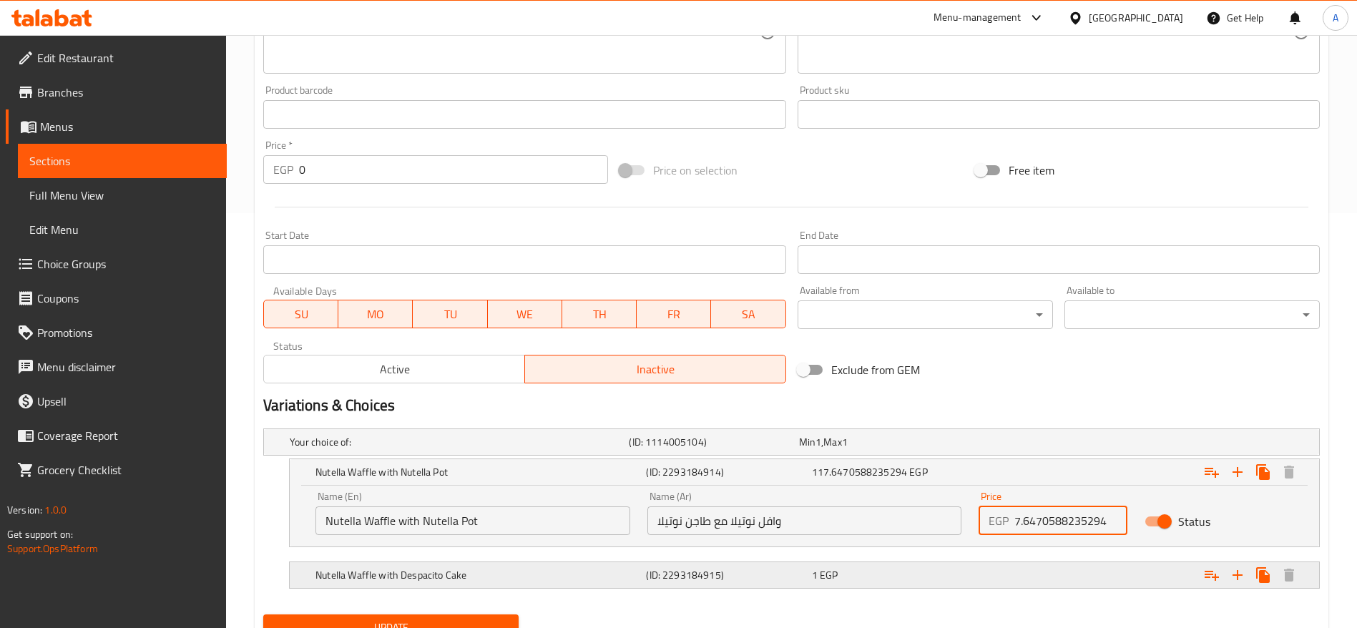
type input "117.6470588235294"
click at [991, 567] on div "Expand" at bounding box center [1139, 574] width 331 height 31
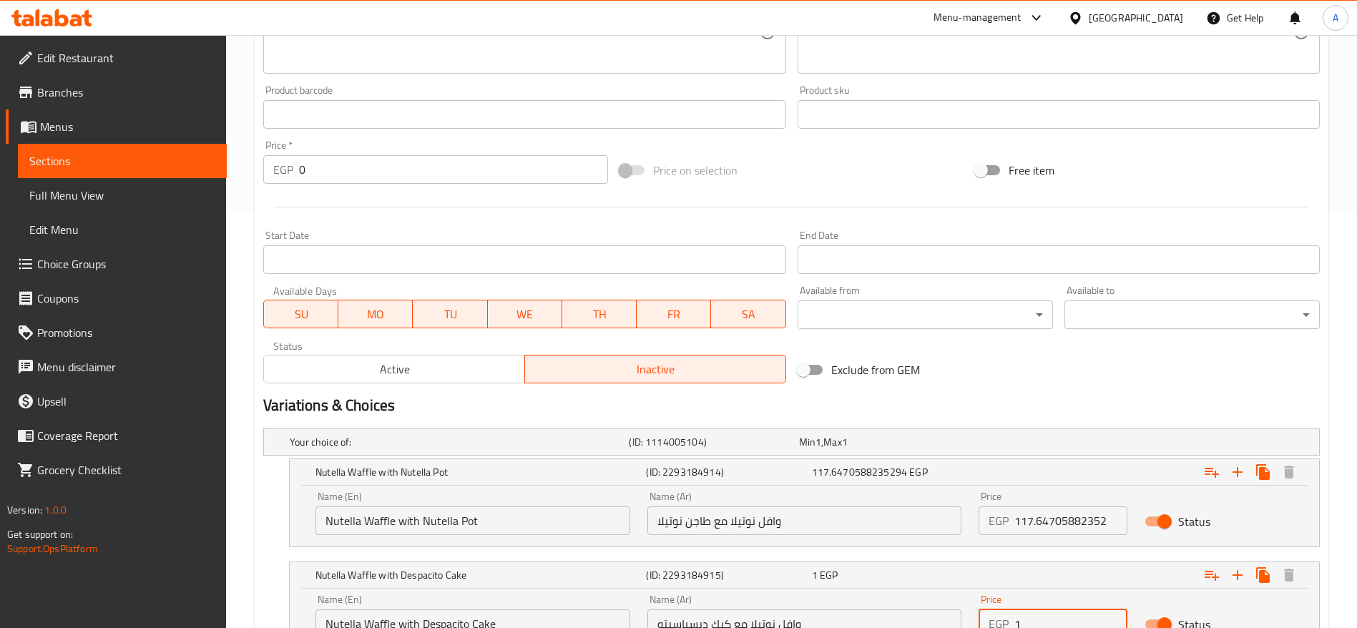
click at [1052, 620] on input "1" at bounding box center [1070, 624] width 113 height 29
paste input "17.6470588235294"
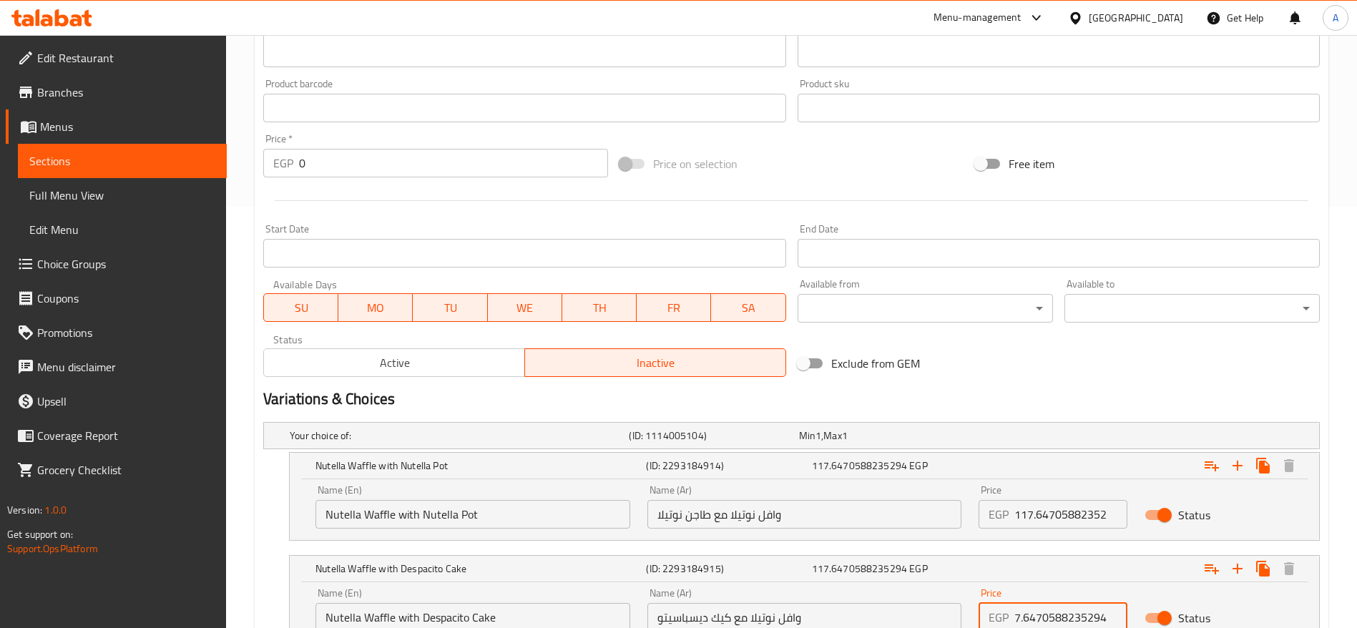
scroll to position [538, 0]
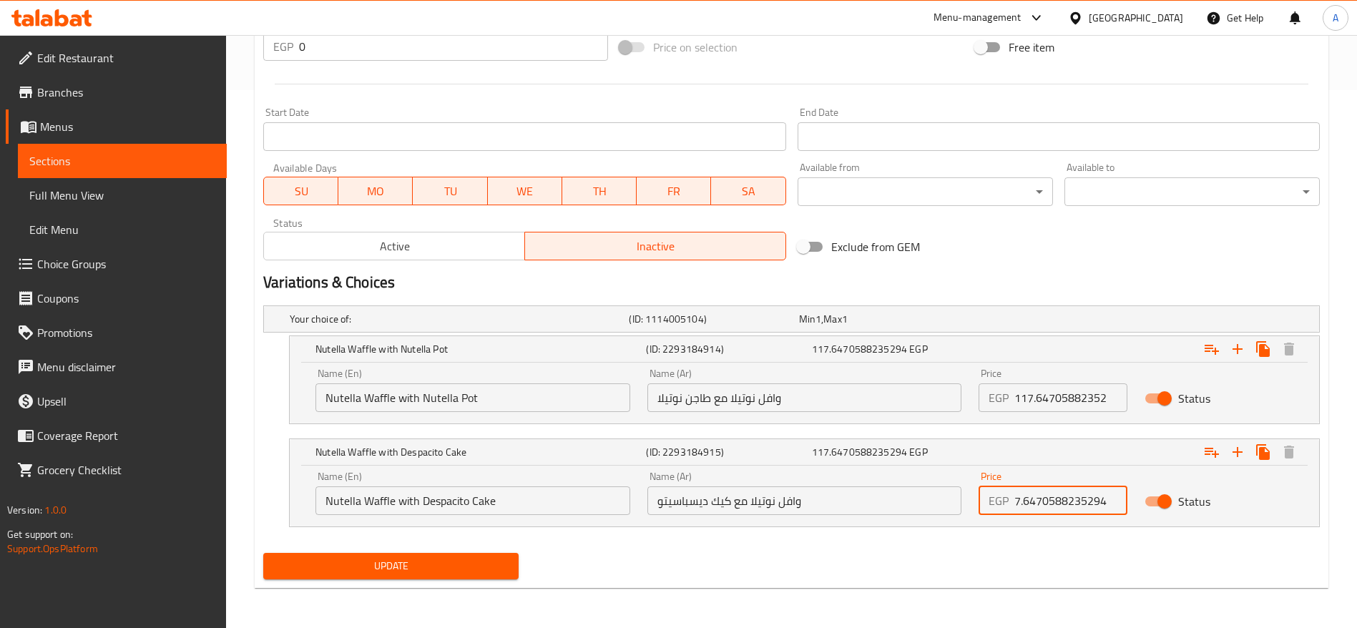
type input "117.6470588235294"
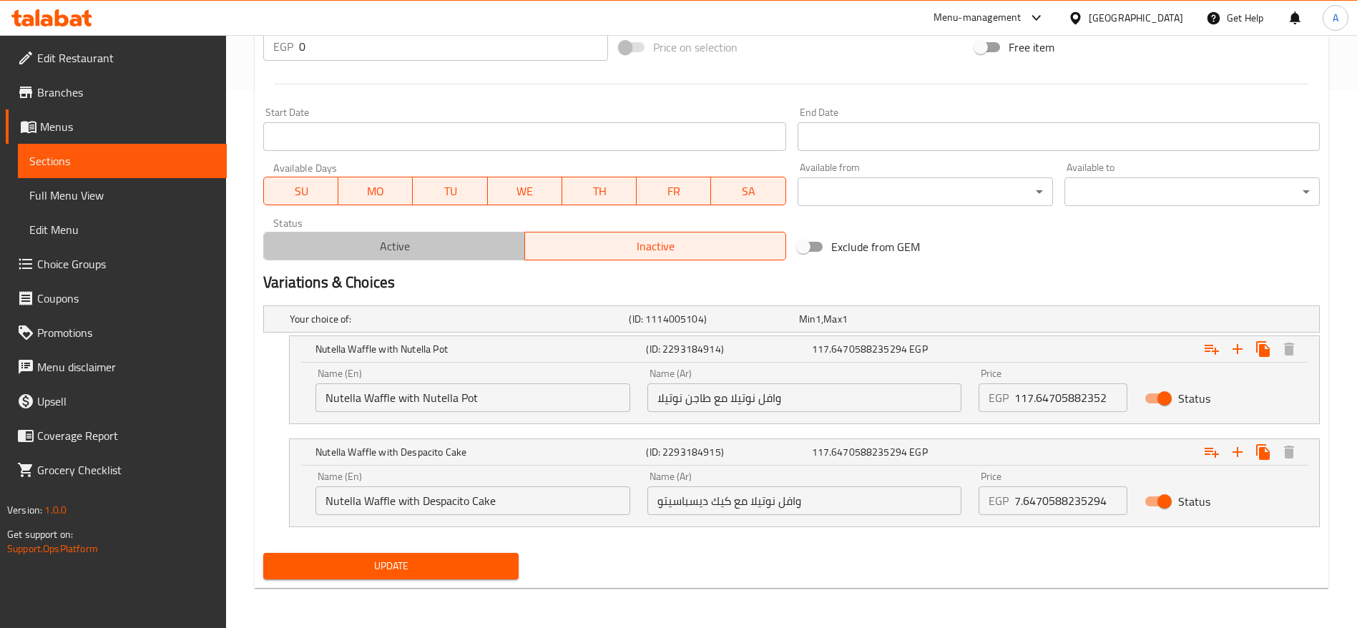
scroll to position [0, 0]
click at [426, 248] on span "Active" at bounding box center [395, 246] width 250 height 21
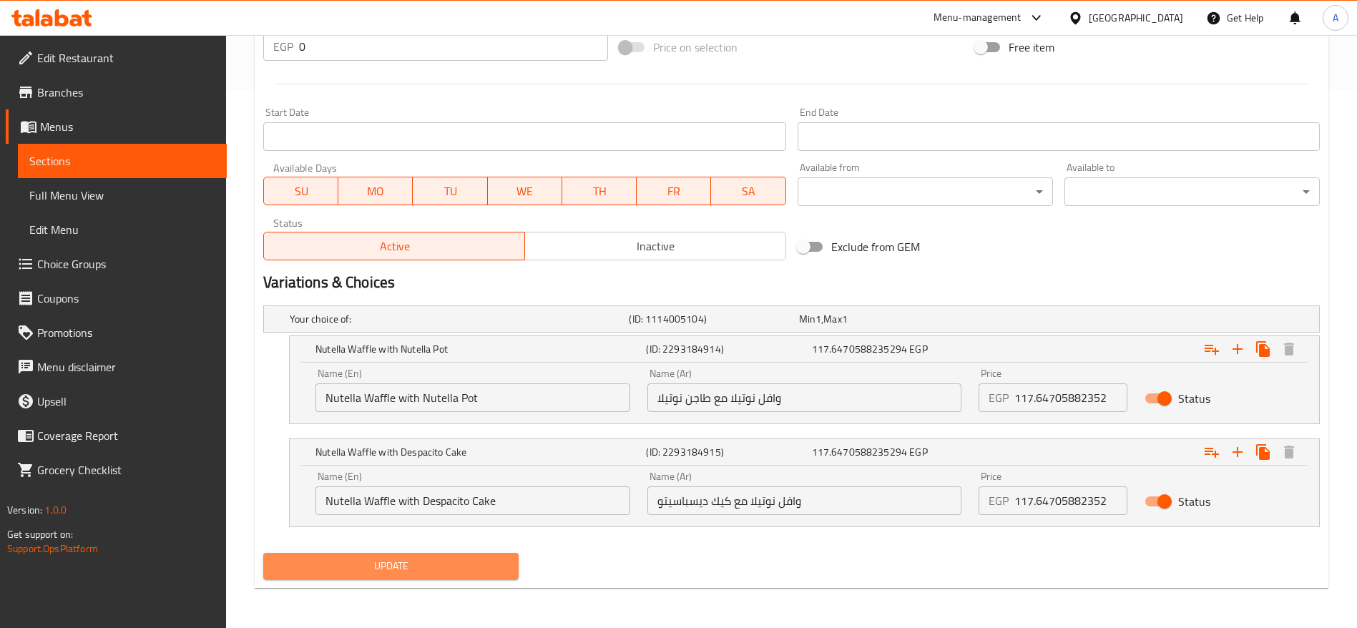
click at [408, 557] on span "Update" at bounding box center [391, 566] width 233 height 18
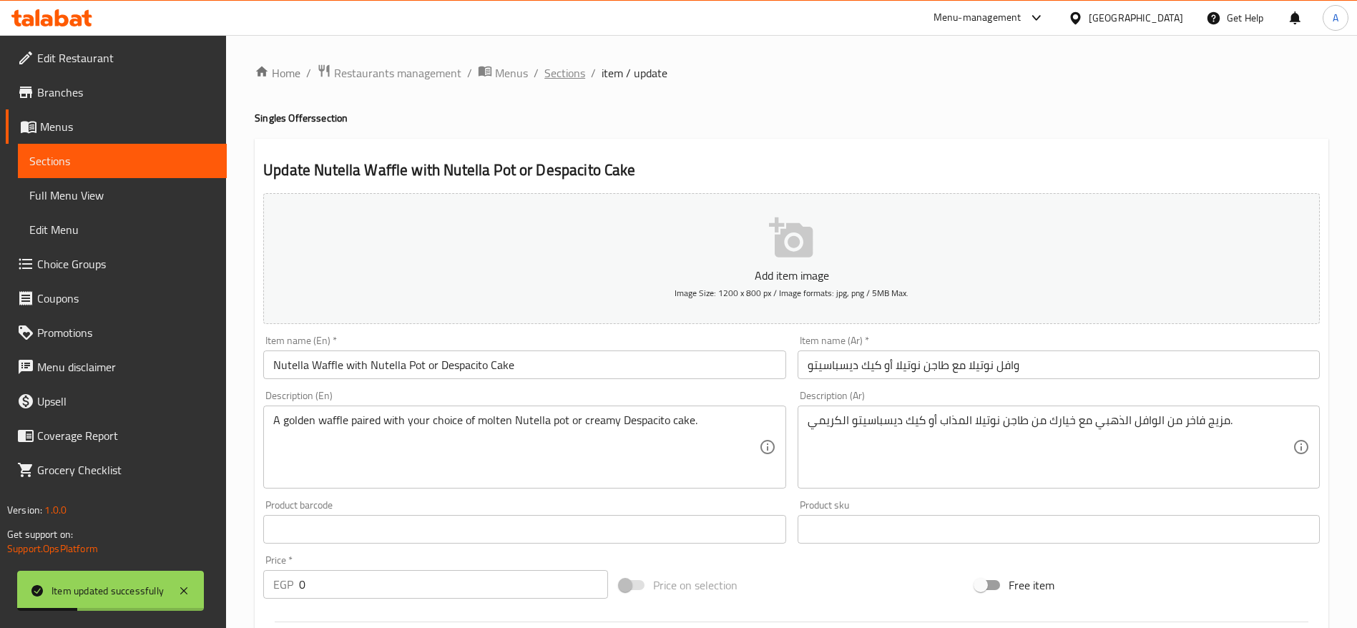
click at [557, 66] on span "Sections" at bounding box center [564, 72] width 41 height 17
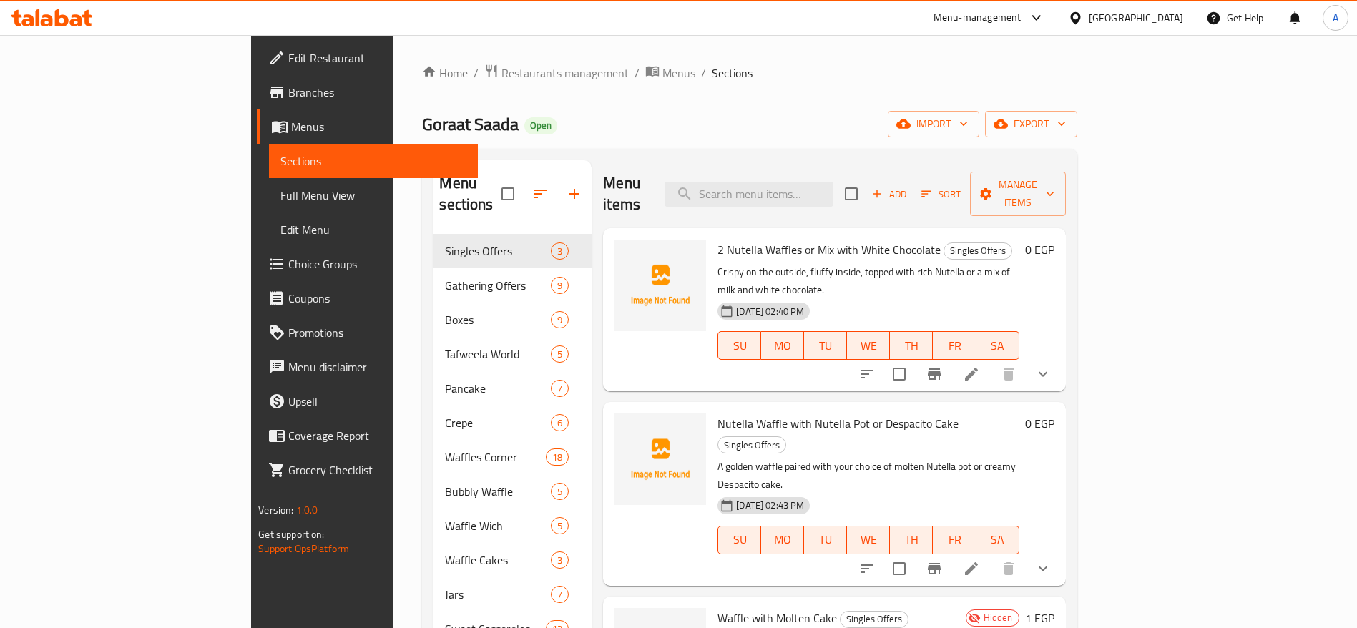
scroll to position [200, 0]
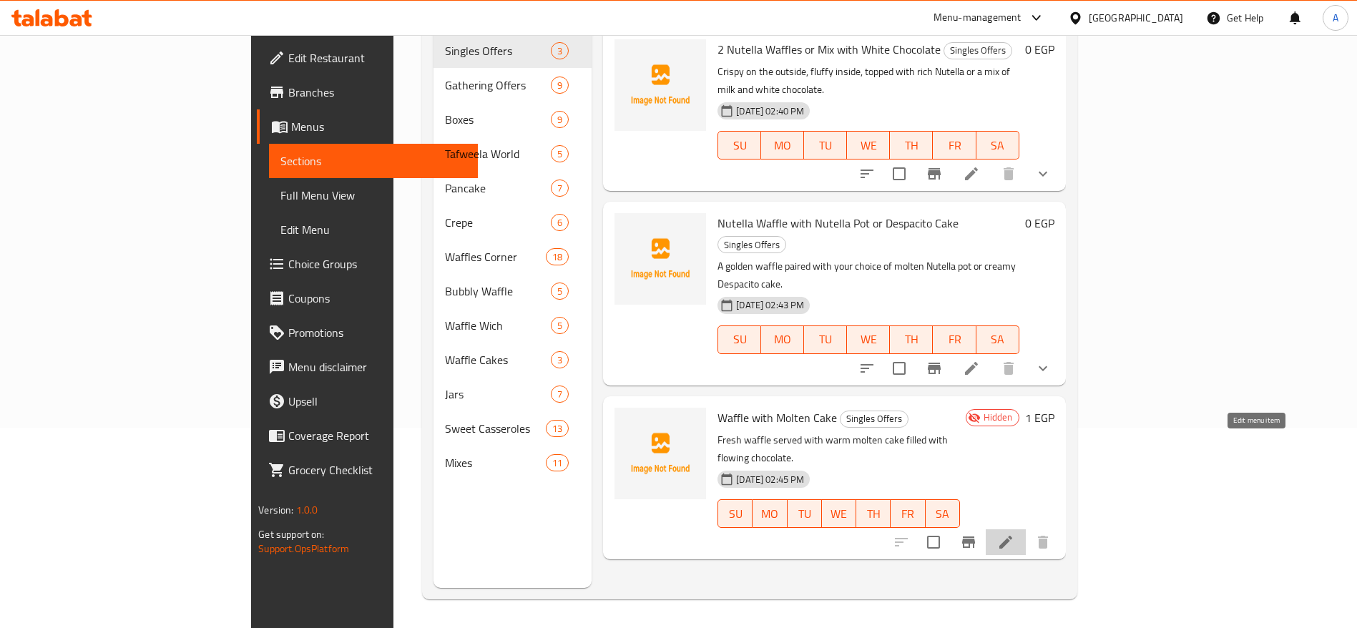
click at [1014, 534] on icon at bounding box center [1005, 542] width 17 height 17
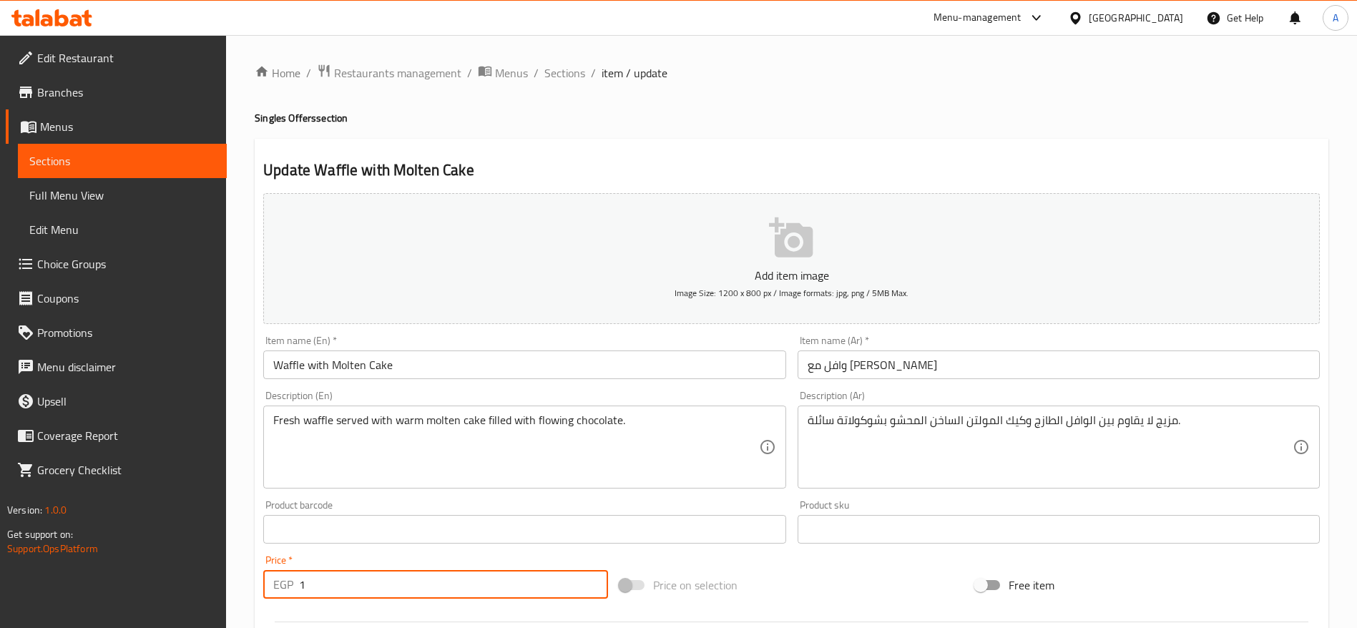
click at [489, 577] on input "1" at bounding box center [453, 584] width 309 height 29
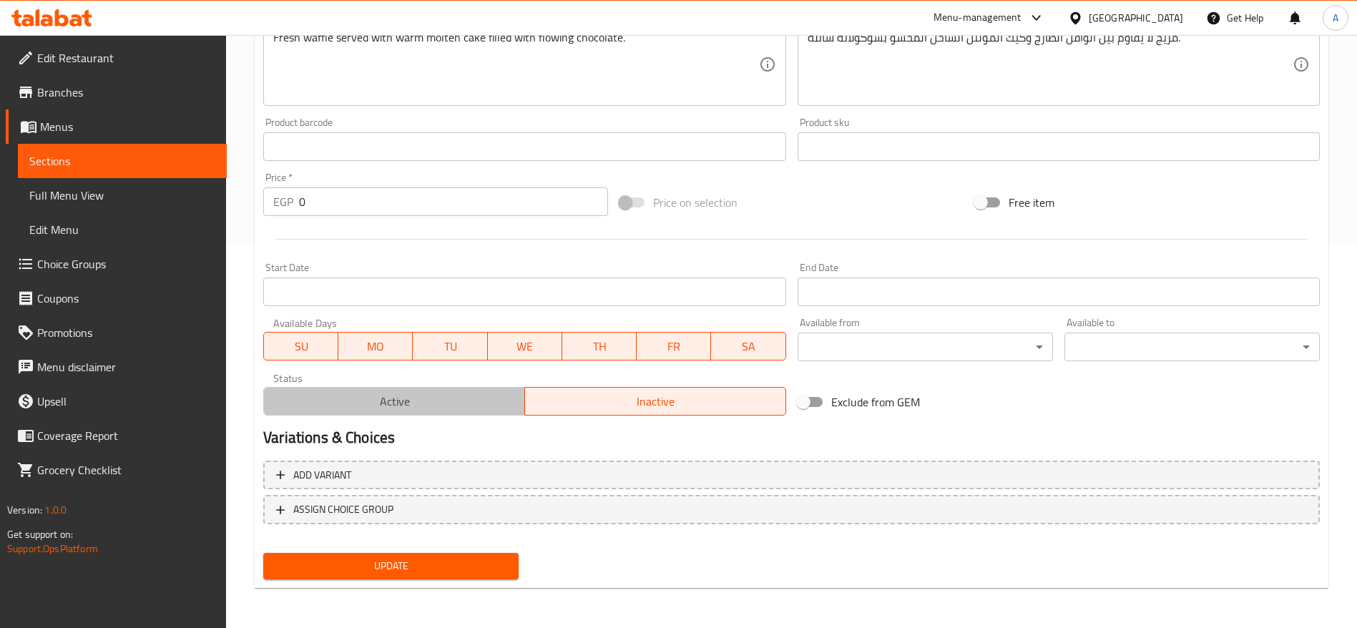
click at [431, 398] on span "Active" at bounding box center [395, 401] width 250 height 21
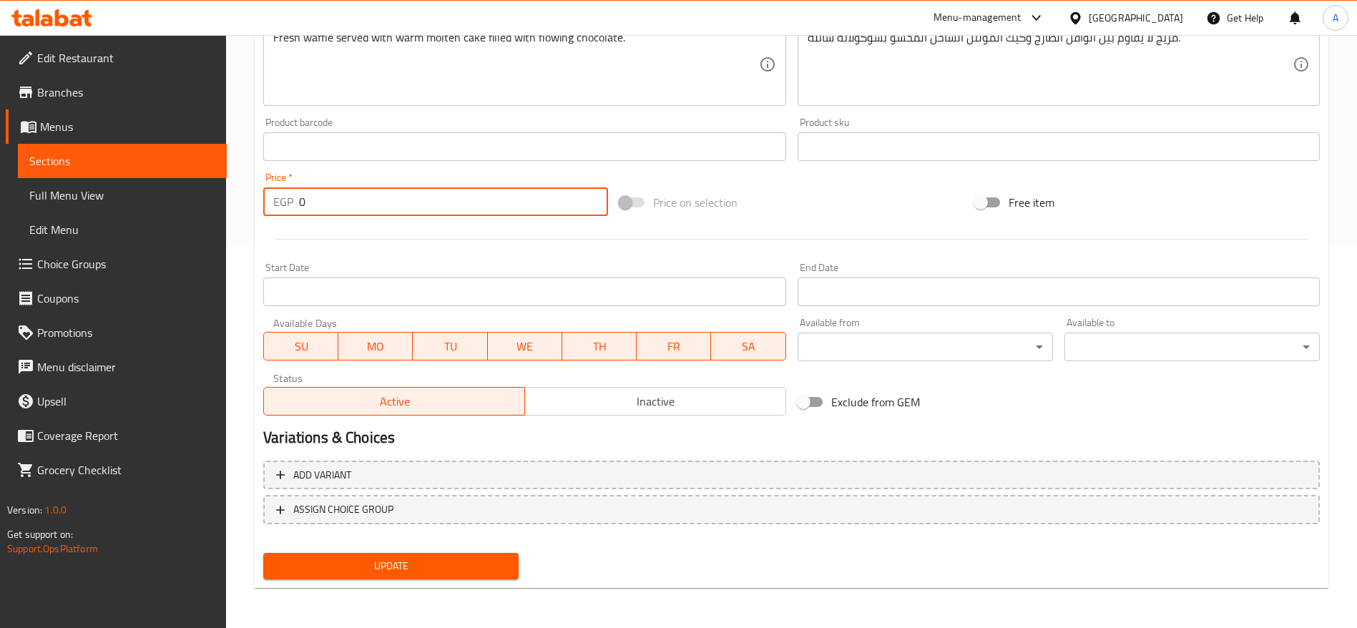
click at [437, 207] on input "0" at bounding box center [453, 201] width 309 height 29
paste input "123.5294117647059"
type input "123.5294117647059"
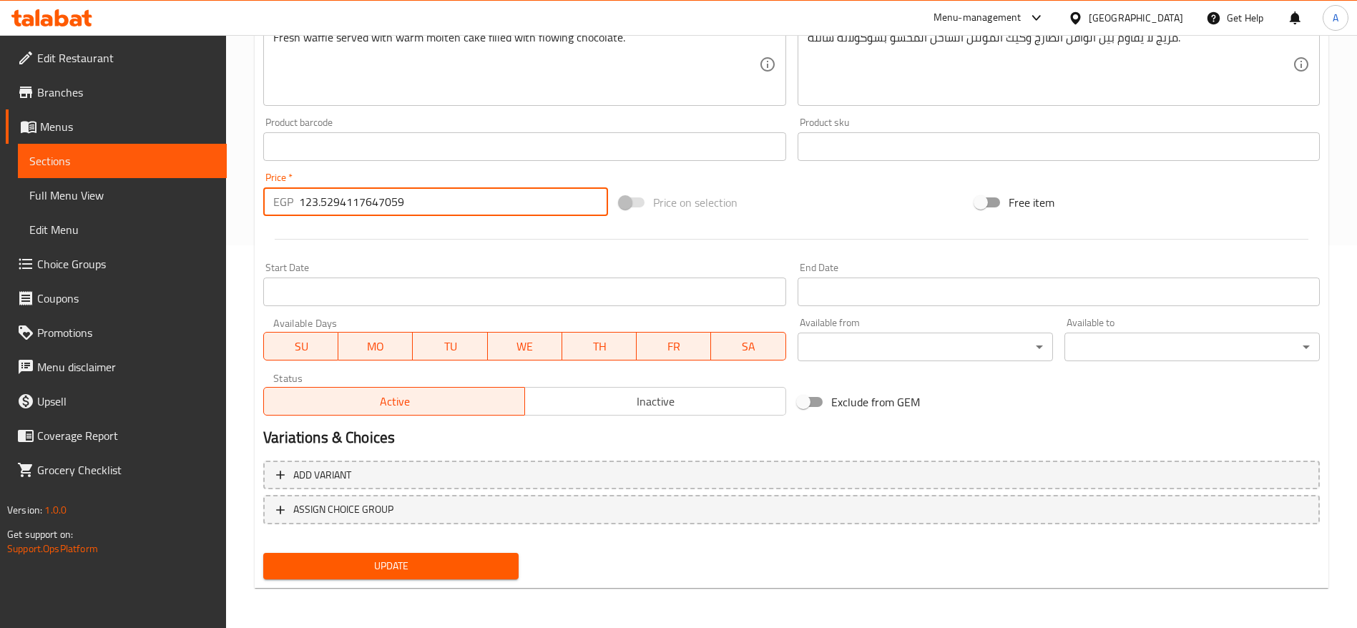
click at [263, 553] on button "Update" at bounding box center [390, 566] width 255 height 26
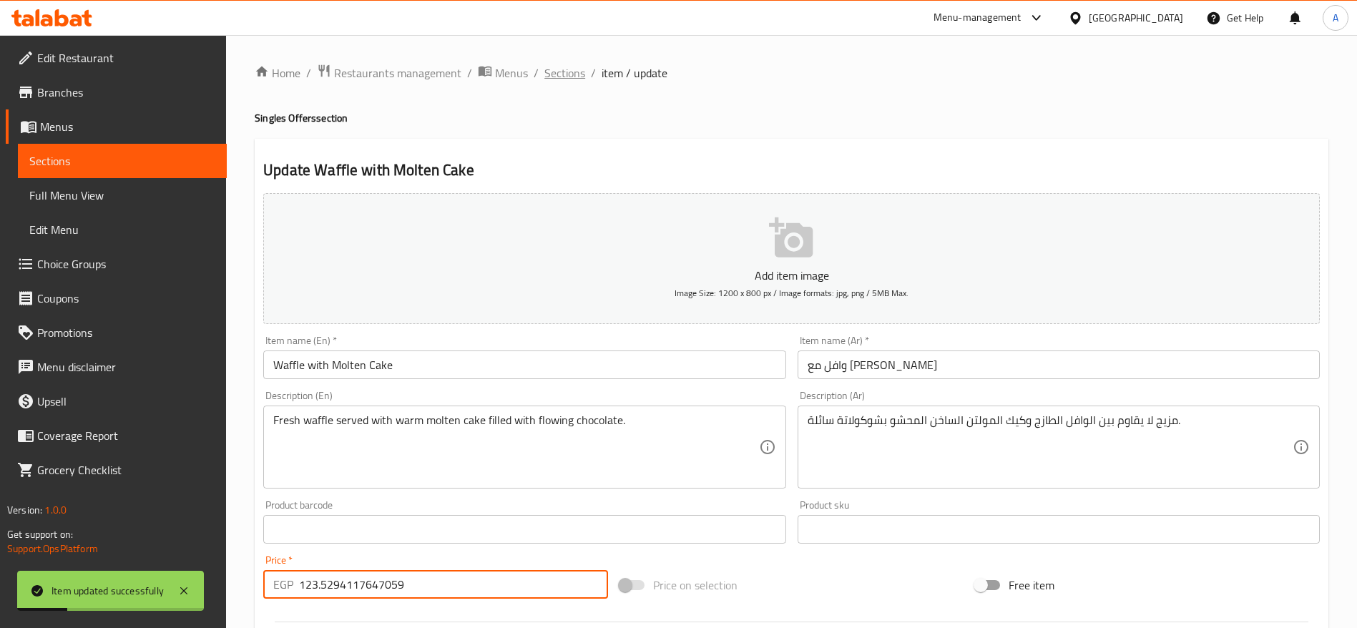
click at [555, 80] on span "Sections" at bounding box center [564, 72] width 41 height 17
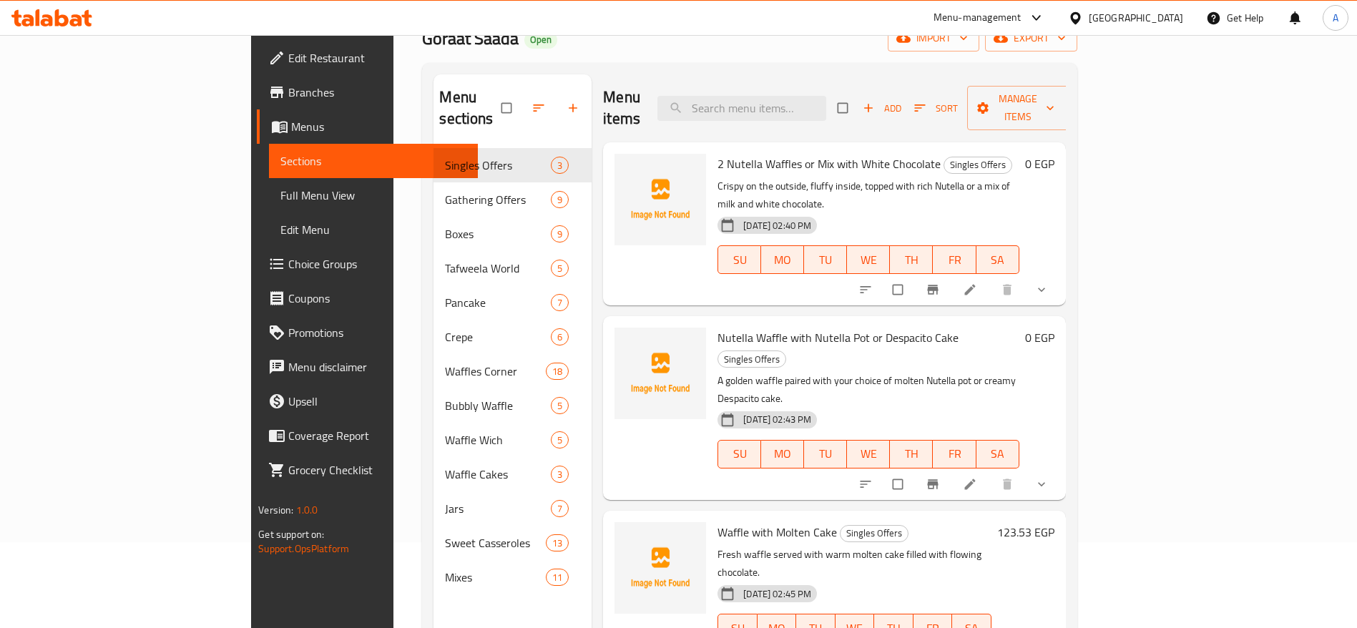
scroll to position [79, 0]
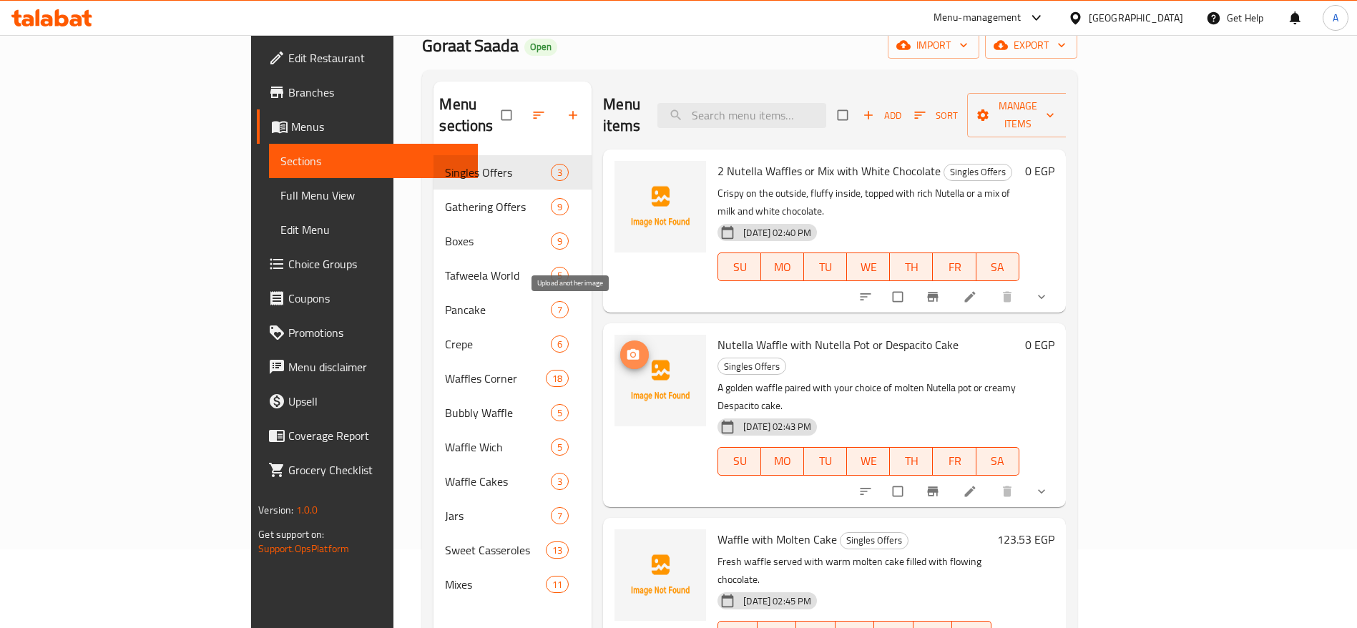
click at [626, 348] on icon "upload picture" at bounding box center [633, 355] width 14 height 14
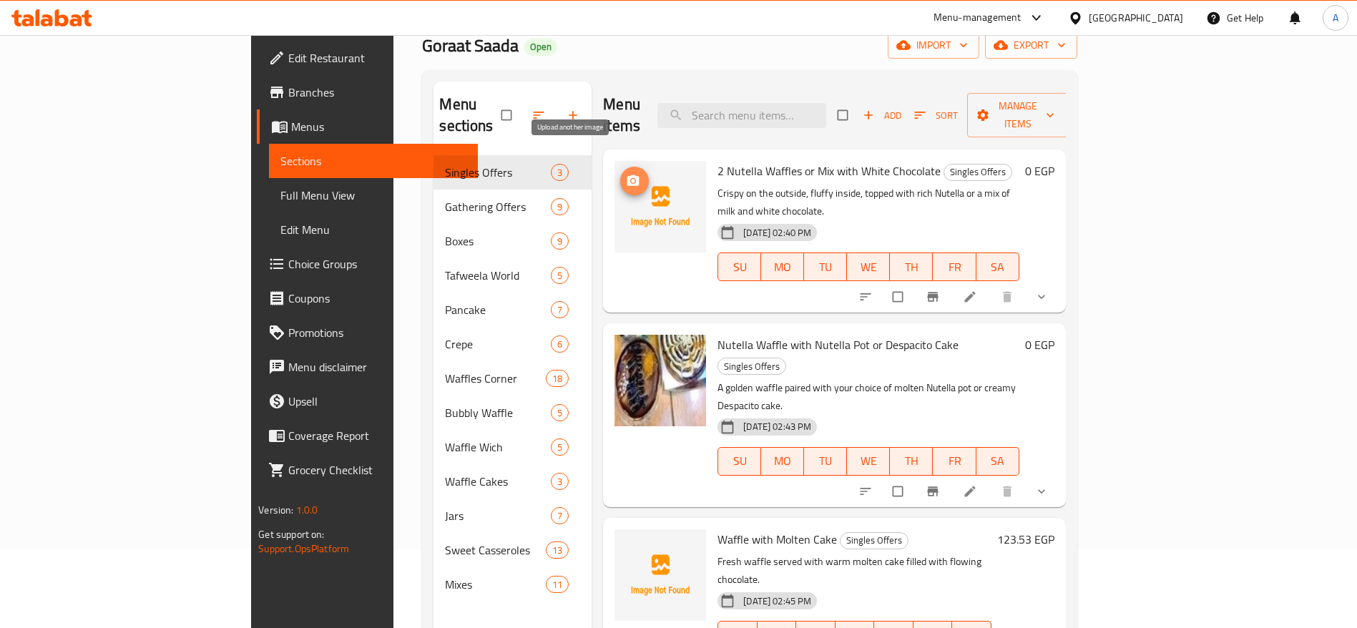
click at [620, 173] on button "upload picture" at bounding box center [634, 181] width 29 height 29
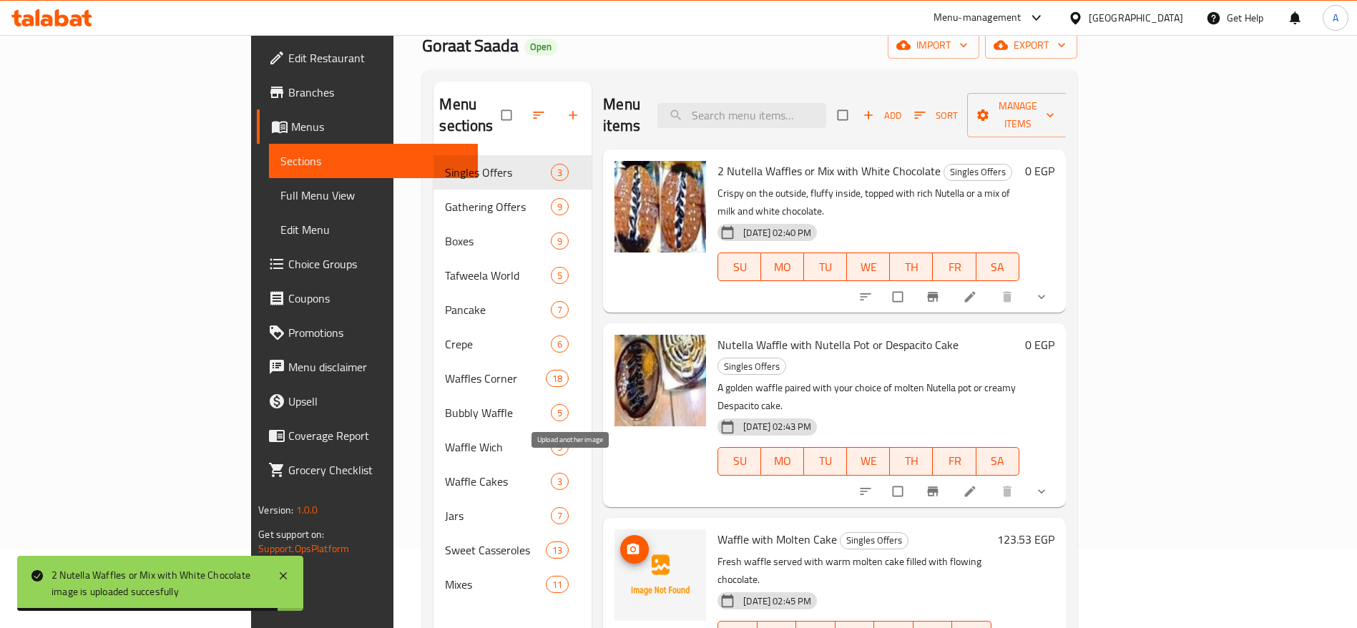
click at [627, 543] on icon "upload picture" at bounding box center [633, 548] width 12 height 11
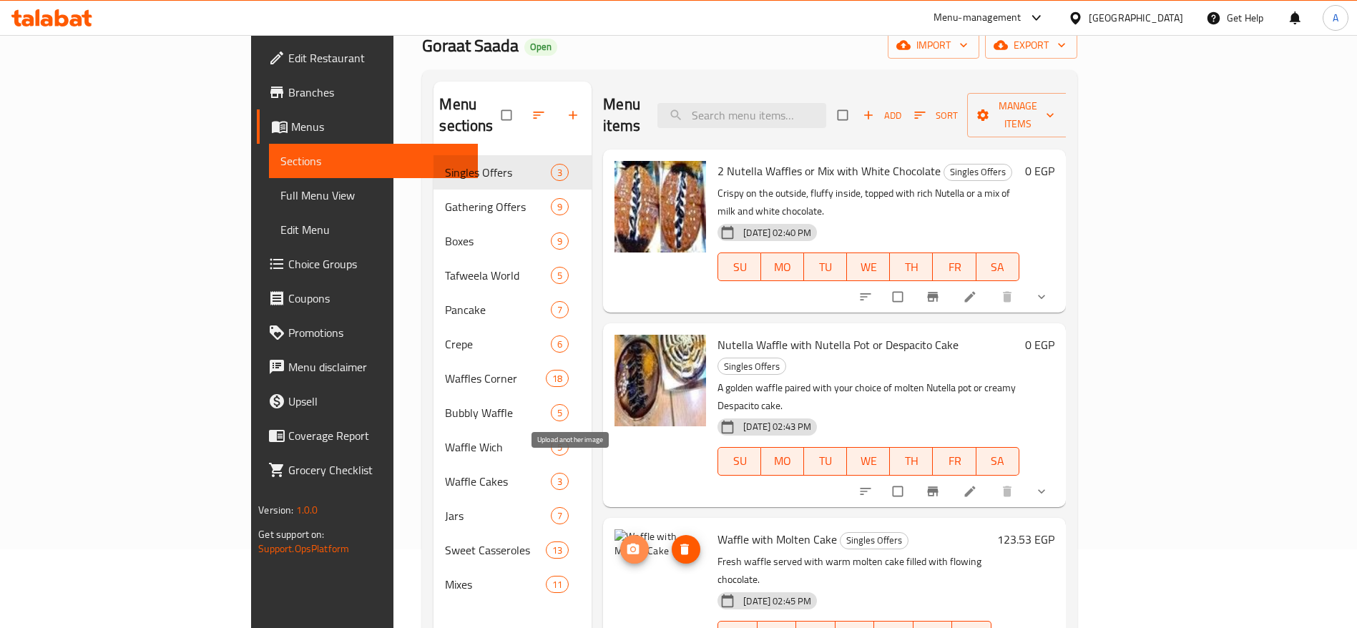
click at [620, 542] on span "upload picture" at bounding box center [634, 549] width 29 height 14
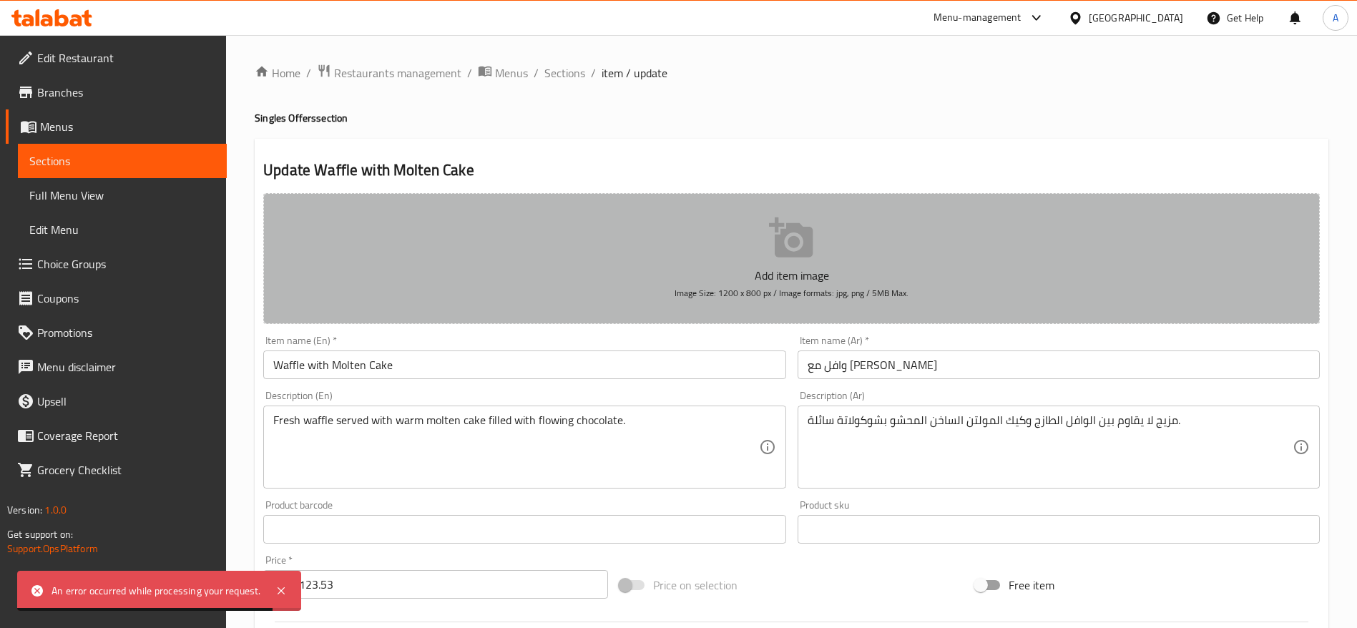
click at [778, 246] on icon "button" at bounding box center [791, 237] width 44 height 40
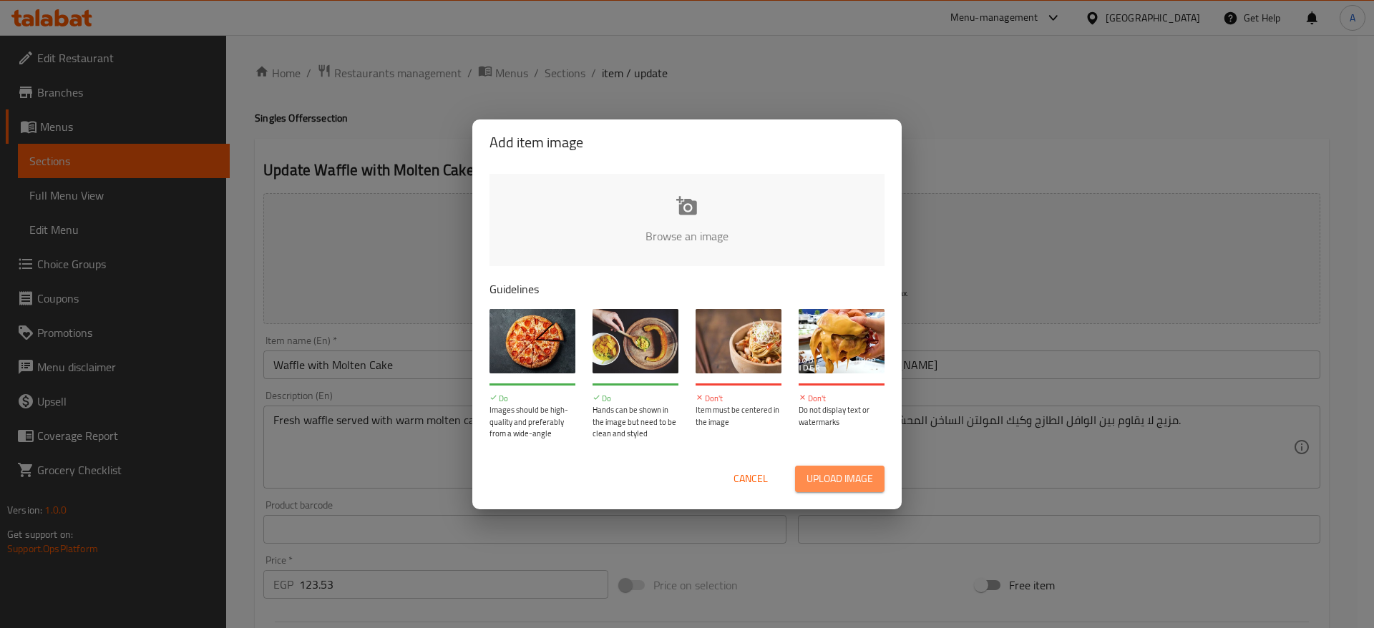
click at [852, 486] on span "Upload image" at bounding box center [839, 479] width 67 height 18
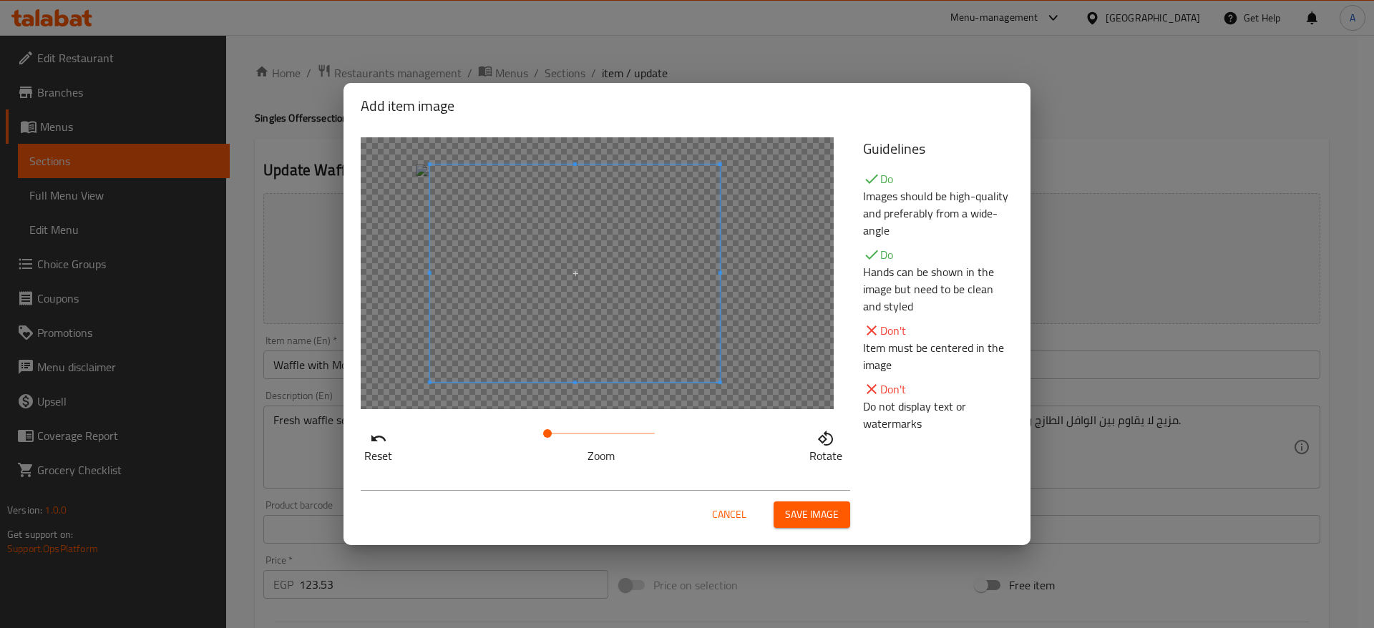
click at [638, 325] on span at bounding box center [575, 273] width 290 height 217
click at [820, 522] on span "Save image" at bounding box center [812, 515] width 54 height 18
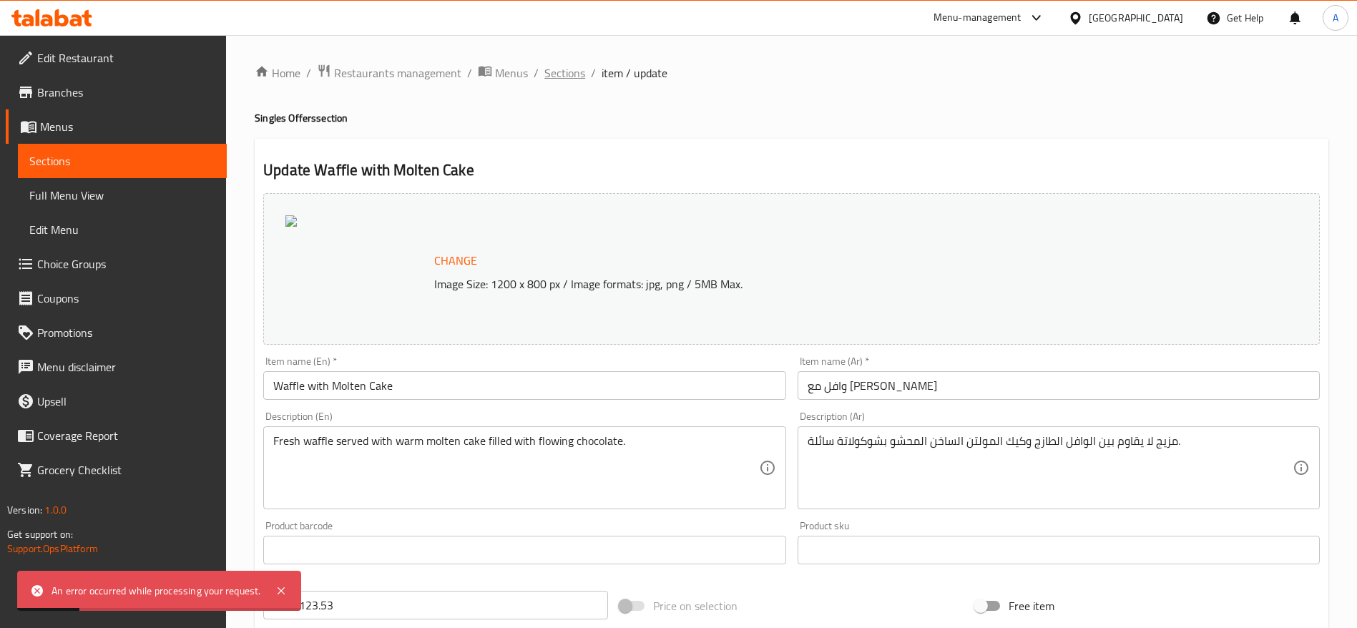
click at [574, 72] on span "Sections" at bounding box center [564, 72] width 41 height 17
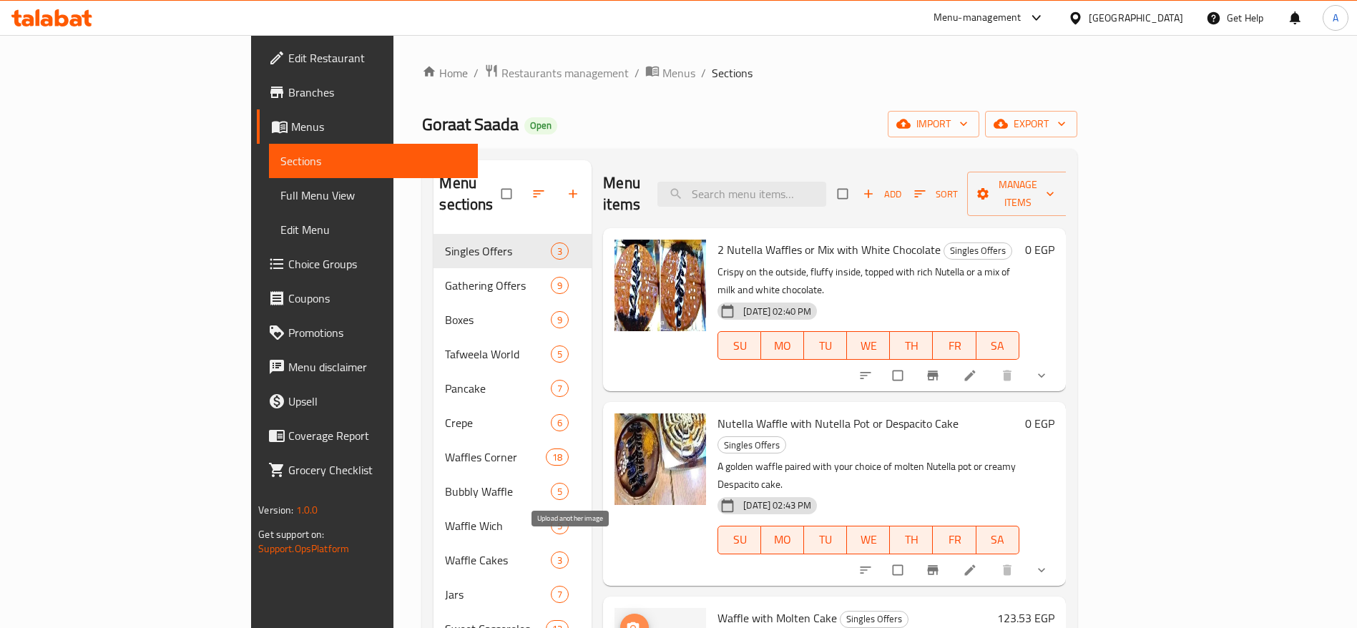
click at [620, 621] on span "upload picture" at bounding box center [634, 628] width 29 height 14
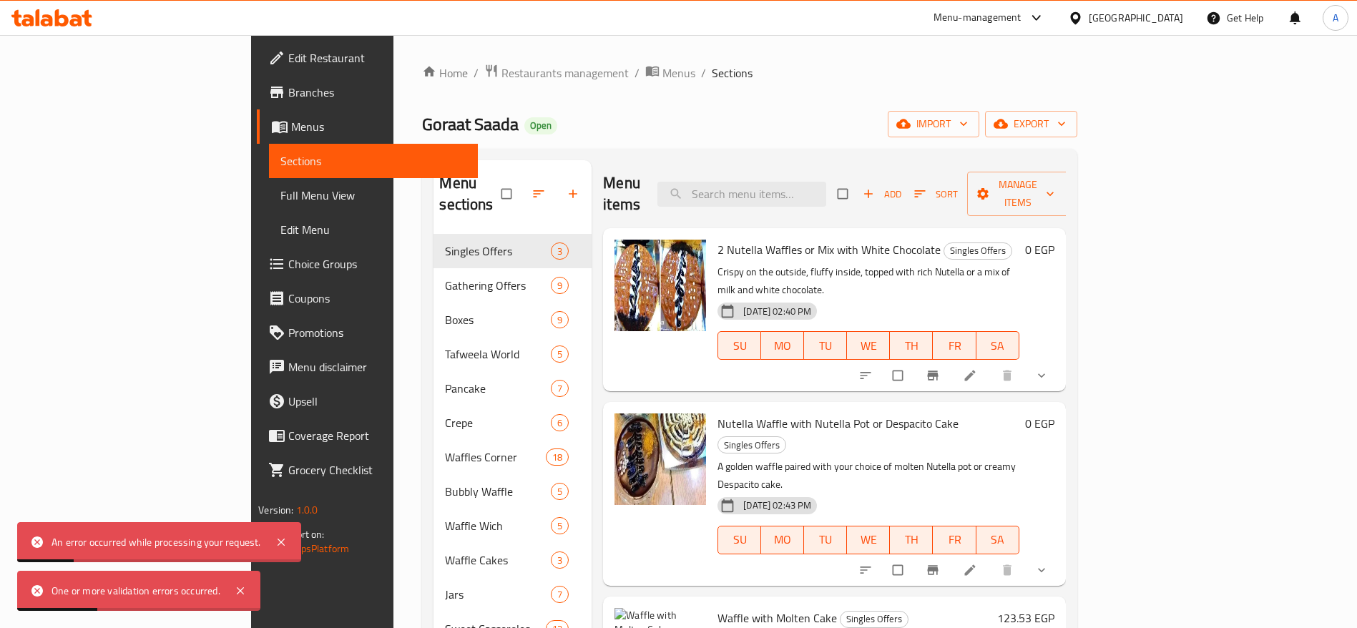
scroll to position [192, 0]
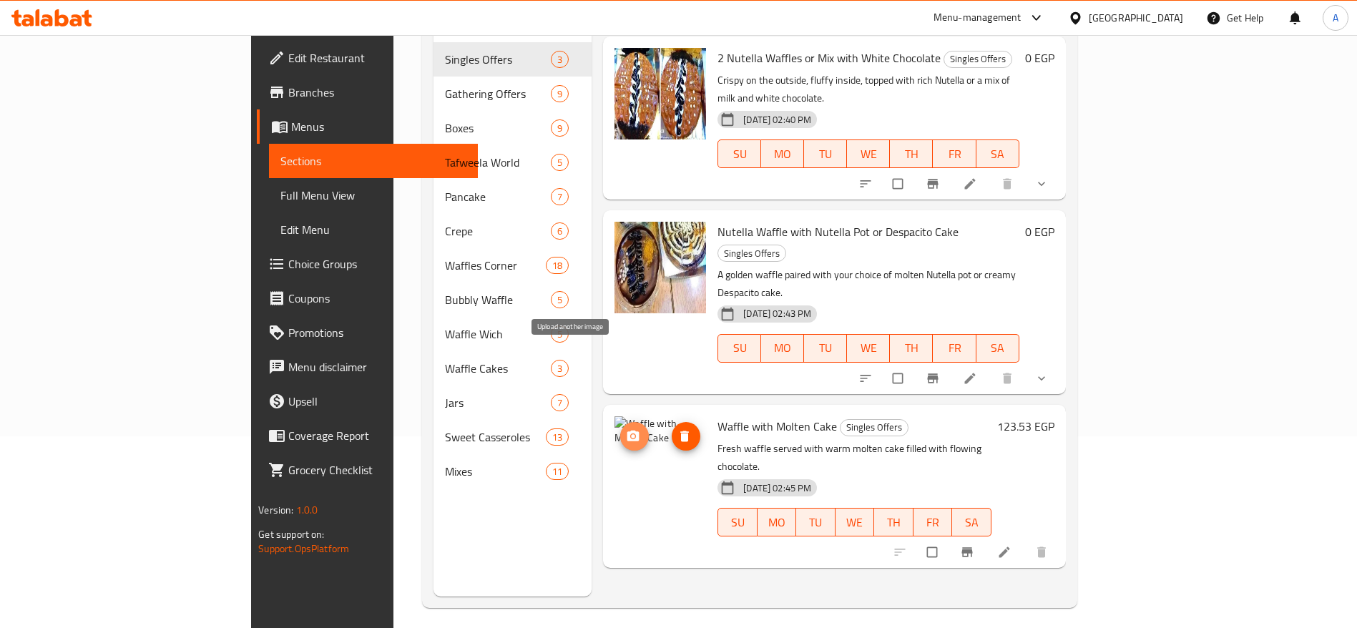
click at [632, 434] on circle "upload picture" at bounding box center [634, 436] width 4 height 4
click at [620, 429] on span "upload picture" at bounding box center [634, 436] width 29 height 14
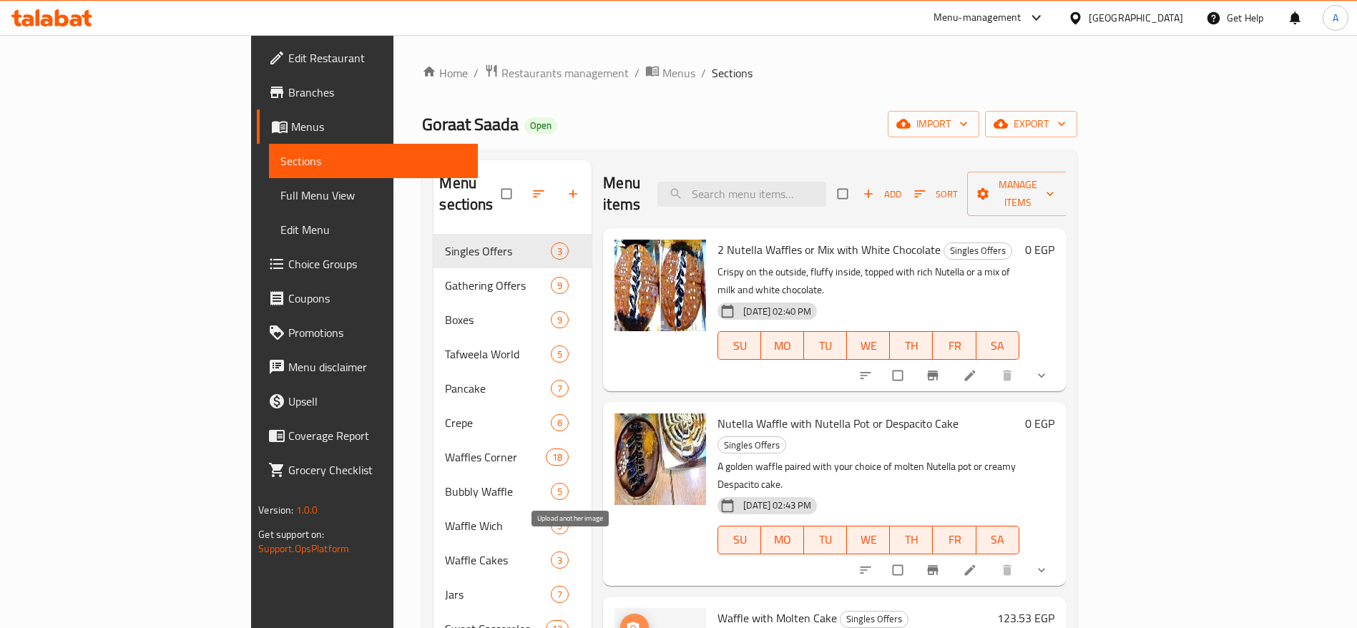
click at [632, 626] on circle "upload picture" at bounding box center [634, 628] width 4 height 4
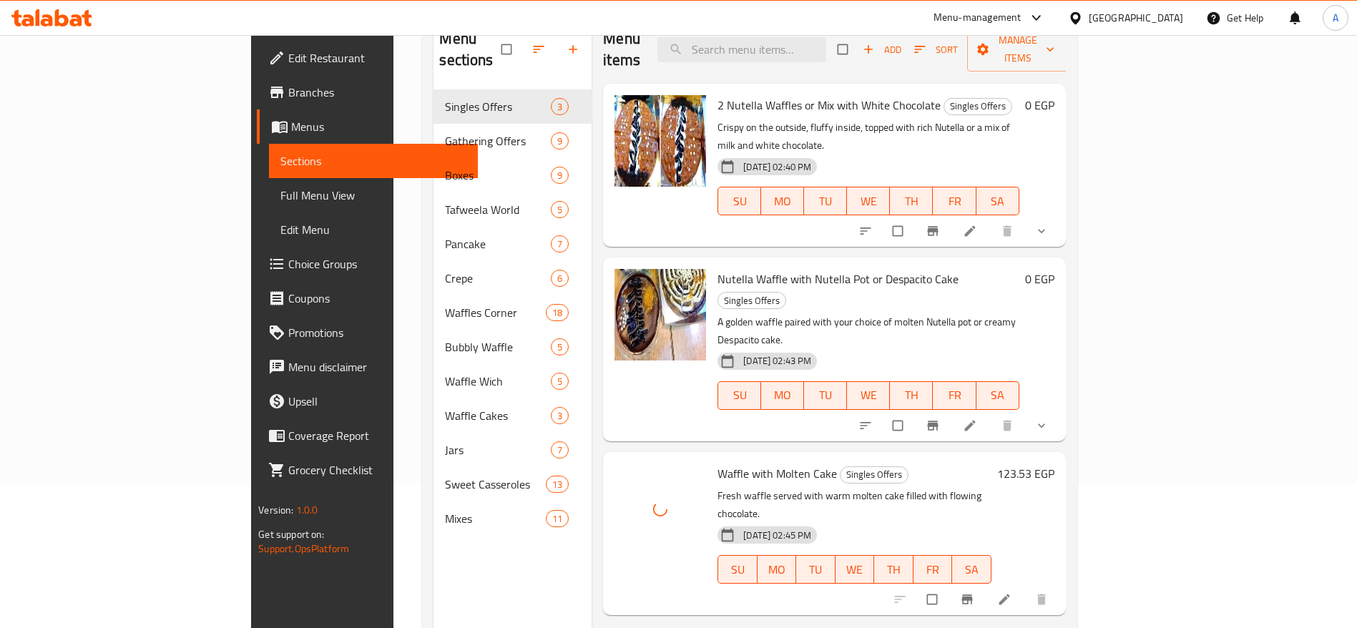
scroll to position [200, 0]
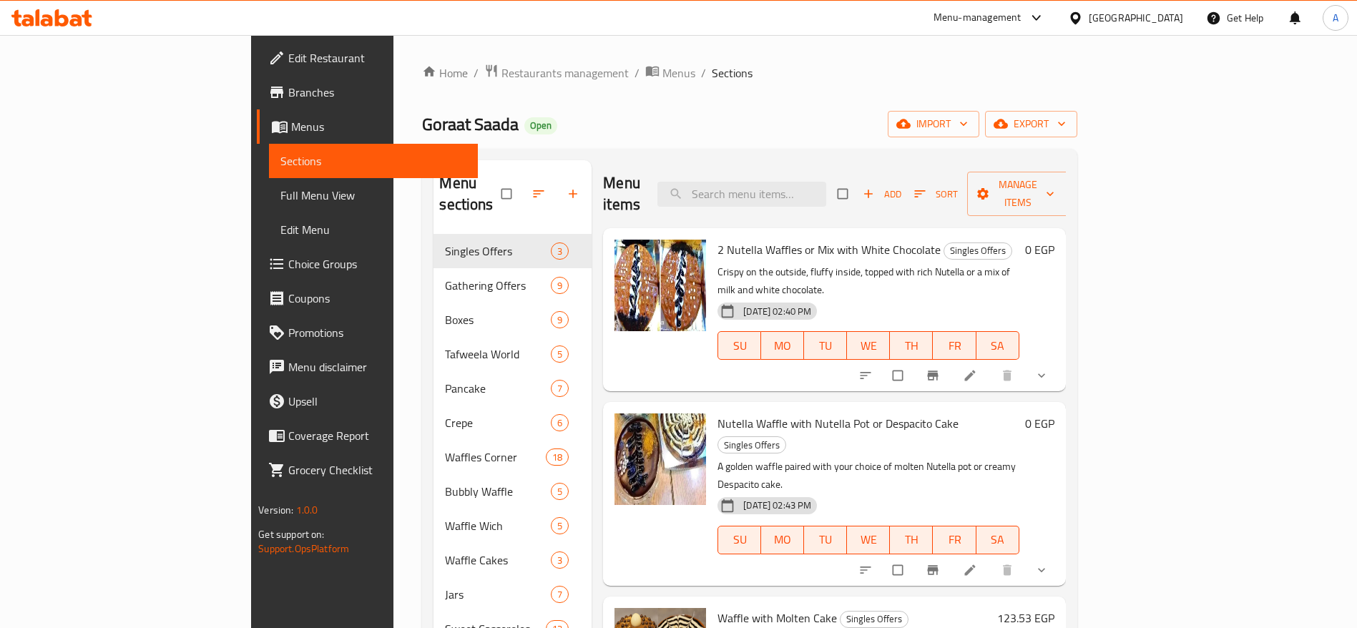
click at [83, 15] on icon at bounding box center [87, 18] width 10 height 16
